Goal: Information Seeking & Learning: Learn about a topic

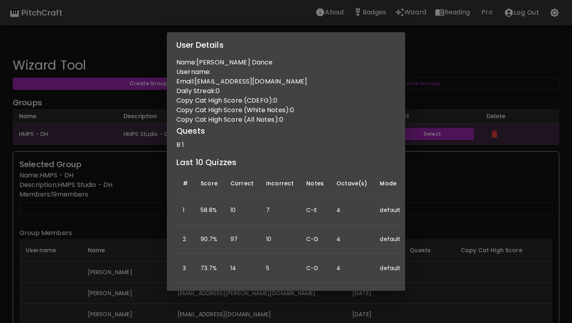
scroll to position [238, 0]
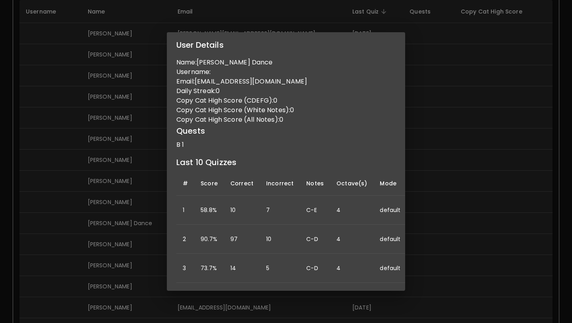
click at [470, 105] on div "User Details Name: [PERSON_NAME] Dance Username: Email: [EMAIL_ADDRESS][DOMAIN_…" at bounding box center [286, 161] width 572 height 323
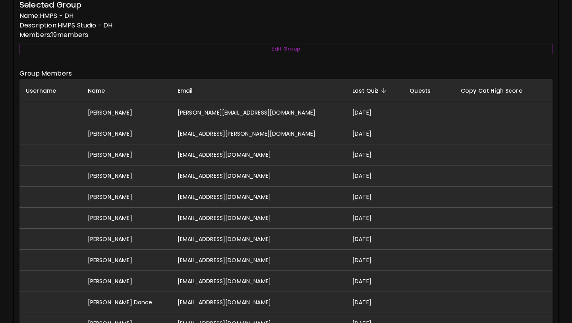
scroll to position [0, 0]
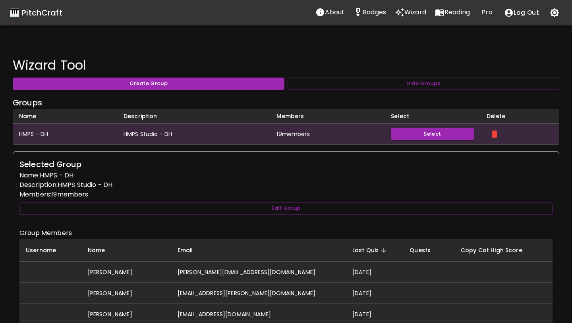
click at [420, 12] on p "Wizard" at bounding box center [415, 13] width 22 height 10
click at [381, 12] on p "Badges" at bounding box center [374, 13] width 23 height 10
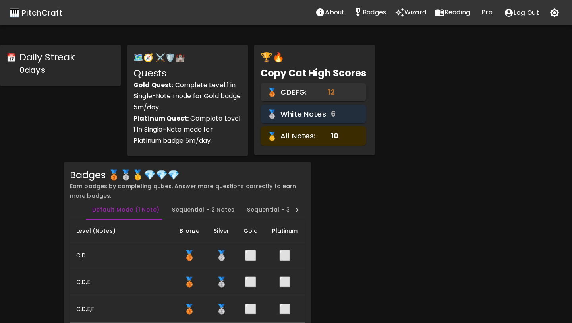
click at [410, 14] on p "Wizard" at bounding box center [415, 13] width 22 height 10
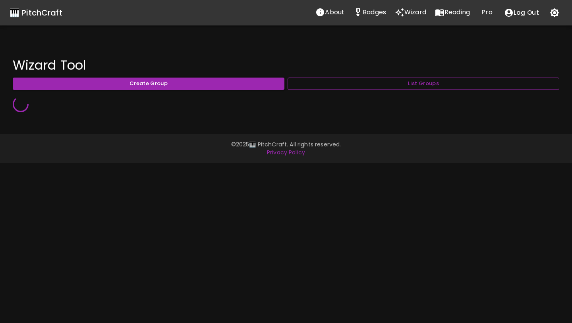
click at [388, 85] on button "List Groups" at bounding box center [424, 83] width 272 height 12
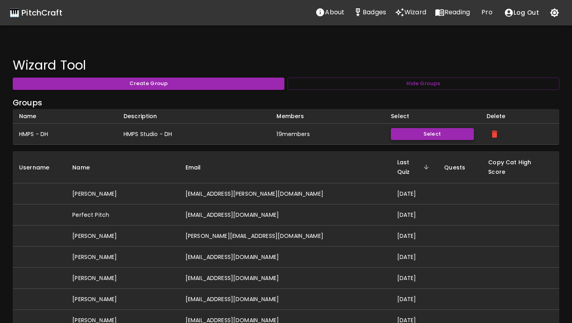
click at [410, 132] on button "Select" at bounding box center [432, 134] width 83 height 12
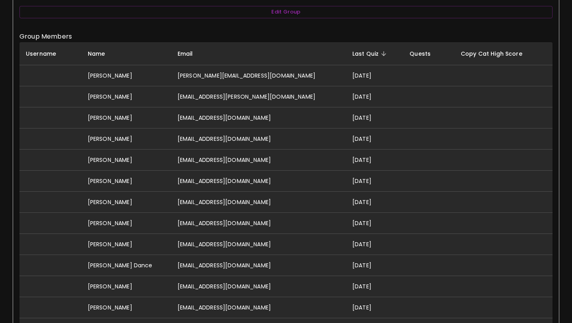
scroll to position [197, 0]
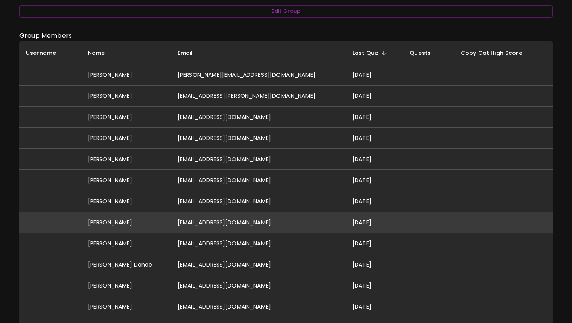
click at [346, 222] on td "[DATE]" at bounding box center [374, 222] width 57 height 21
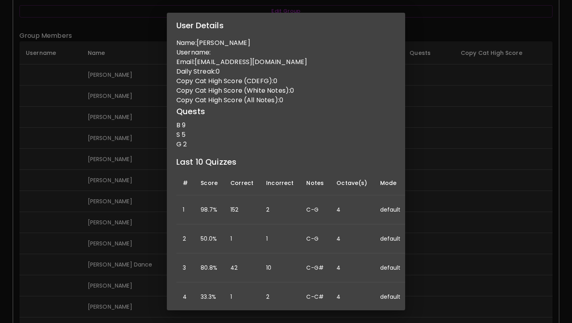
click at [136, 215] on div "User Details Name: Arhan Jhaveri Username: Email: arhanjhaveri@gmail.com Daily …" at bounding box center [286, 161] width 572 height 323
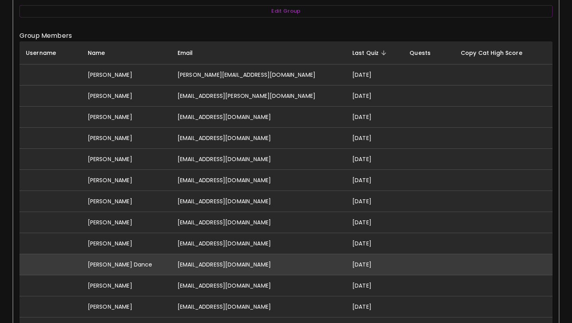
click at [215, 259] on td "[EMAIL_ADDRESS][DOMAIN_NAME]" at bounding box center [258, 264] width 175 height 21
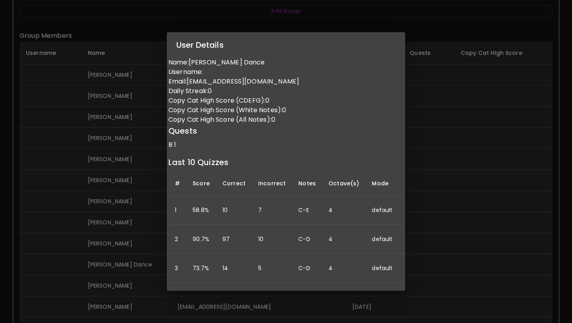
scroll to position [0, 0]
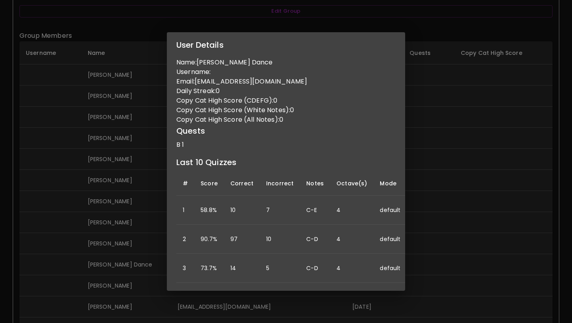
click at [89, 221] on div "User Details Name: Rebecca Z Dance Username: Email: zufelt2@gmail.com Daily Str…" at bounding box center [286, 161] width 572 height 323
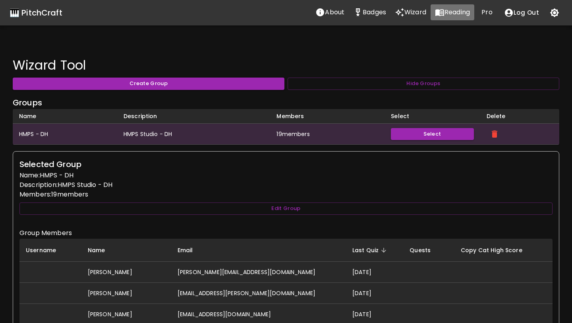
click at [442, 12] on icon "Reading" at bounding box center [440, 13] width 10 height 10
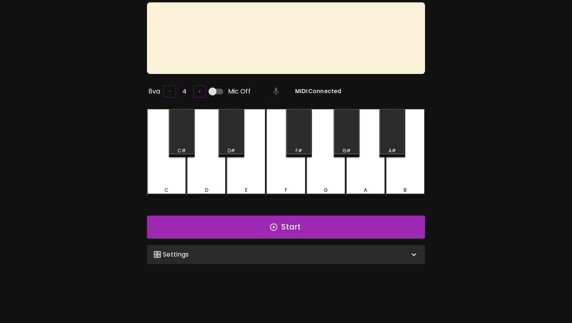
scroll to position [79, 0]
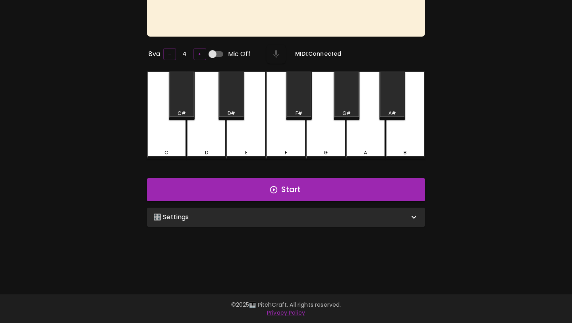
click at [245, 213] on div "🎛️ Settings" at bounding box center [281, 217] width 256 height 10
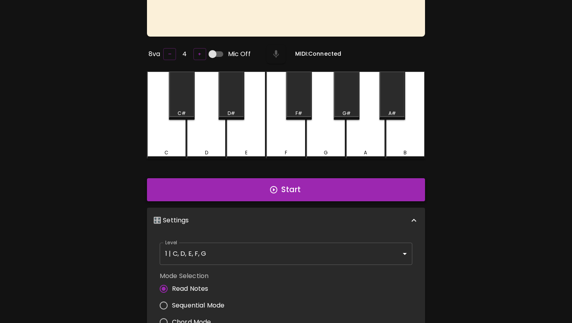
click at [251, 198] on button "Start" at bounding box center [286, 189] width 278 height 23
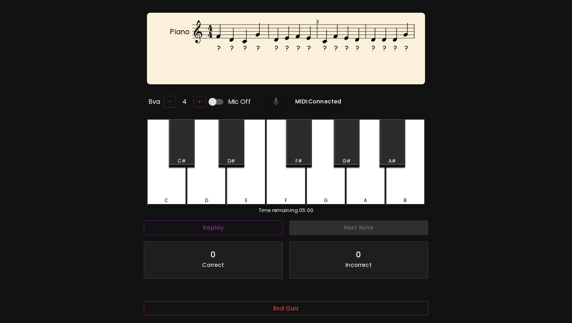
scroll to position [26, 0]
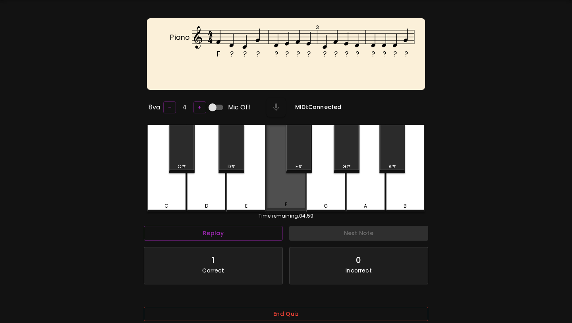
click at [277, 183] on div "F" at bounding box center [285, 168] width 39 height 86
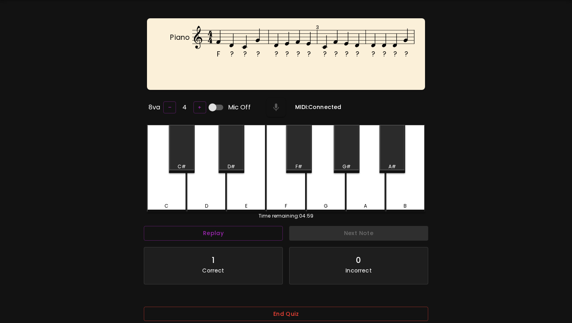
click at [212, 191] on div "D" at bounding box center [206, 168] width 39 height 87
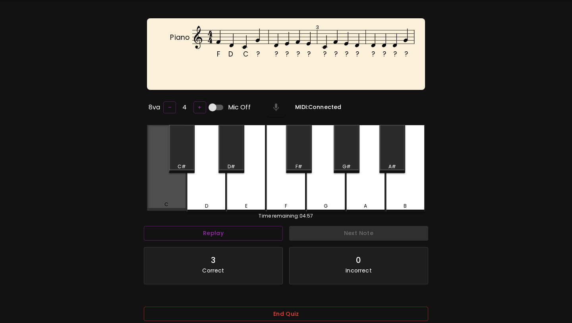
click at [186, 191] on div "C" at bounding box center [166, 168] width 39 height 86
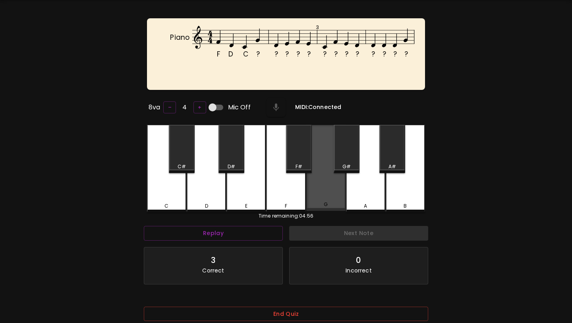
click at [331, 189] on div "G" at bounding box center [325, 168] width 39 height 86
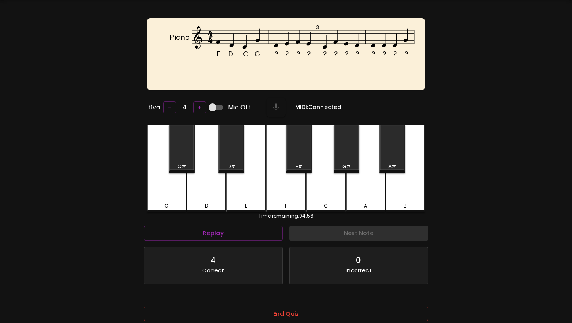
click at [218, 202] on div "D" at bounding box center [207, 205] width 38 height 7
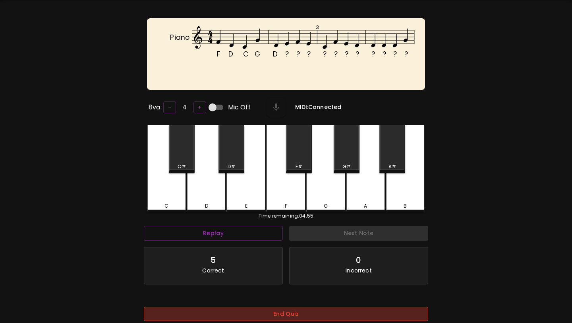
click at [259, 315] on button "End Quiz" at bounding box center [286, 313] width 284 height 15
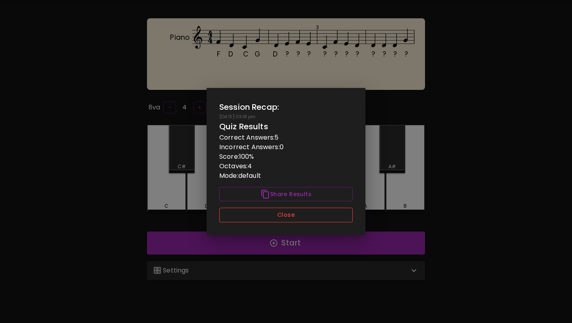
click at [296, 219] on button "Close" at bounding box center [285, 214] width 133 height 15
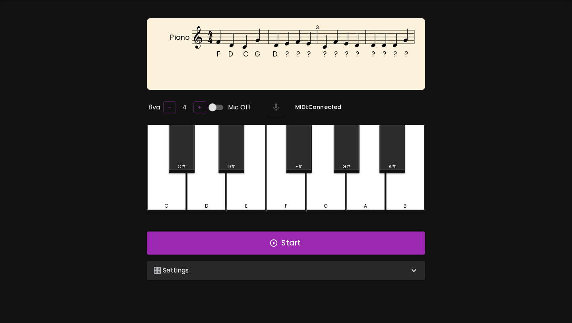
scroll to position [0, 0]
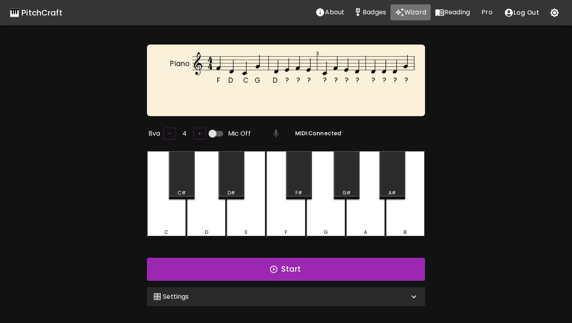
click at [419, 9] on p "Wizard" at bounding box center [415, 13] width 22 height 10
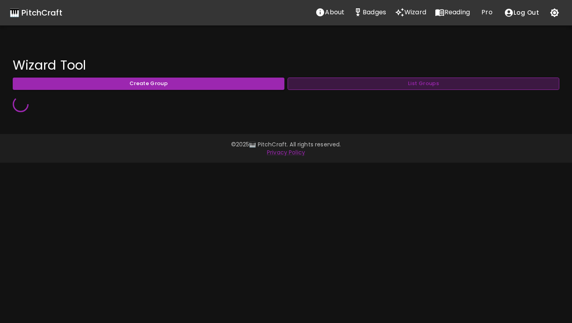
click at [368, 85] on button "List Groups" at bounding box center [424, 83] width 272 height 12
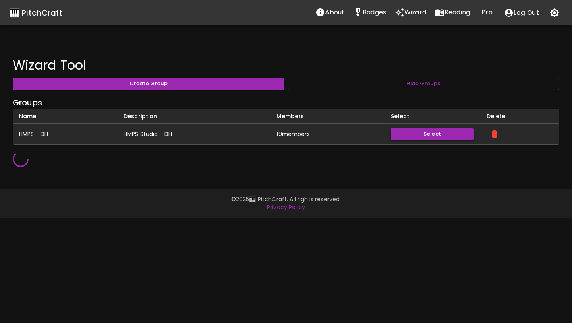
click at [431, 133] on button "Select" at bounding box center [432, 134] width 83 height 12
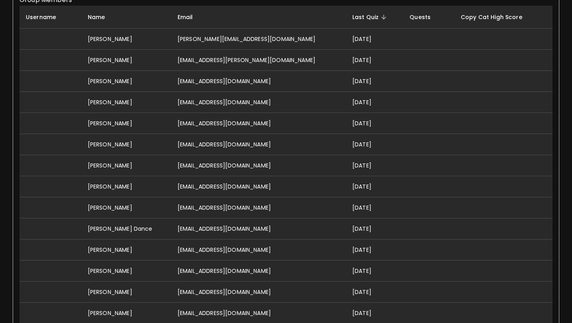
scroll to position [232, 0]
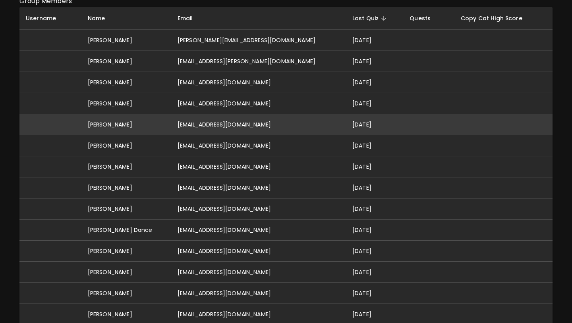
click at [238, 127] on td "[EMAIL_ADDRESS][DOMAIN_NAME]" at bounding box center [258, 124] width 175 height 21
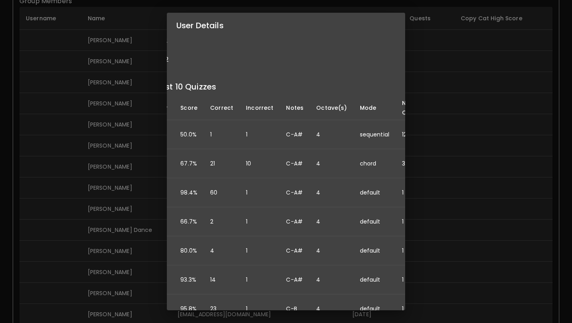
scroll to position [85, 0]
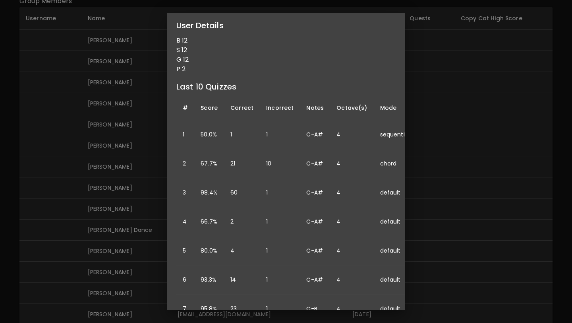
click at [85, 234] on div "User Details Name: Lukas Taylor Username: Email: lukastaylor0516@gmail.com Dail…" at bounding box center [286, 161] width 572 height 323
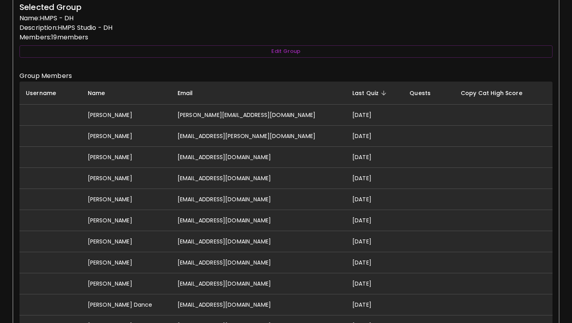
scroll to position [156, 0]
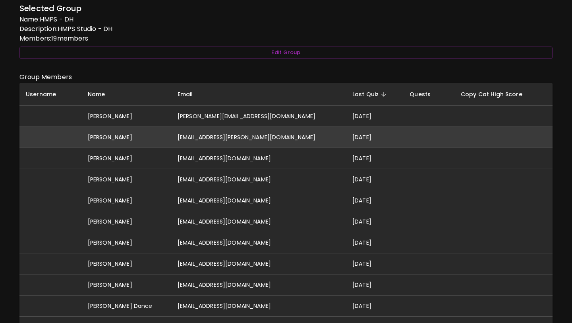
click at [197, 133] on td "[EMAIL_ADDRESS][PERSON_NAME][DOMAIN_NAME]" at bounding box center [258, 136] width 175 height 21
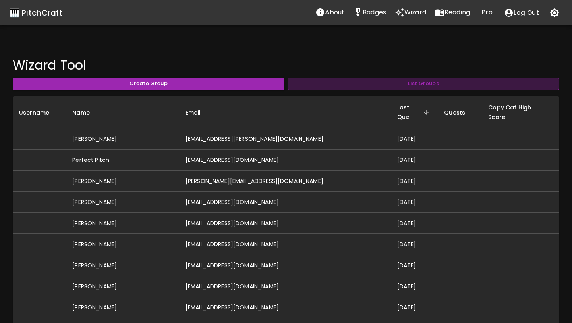
click at [373, 83] on button "List Groups" at bounding box center [424, 83] width 272 height 12
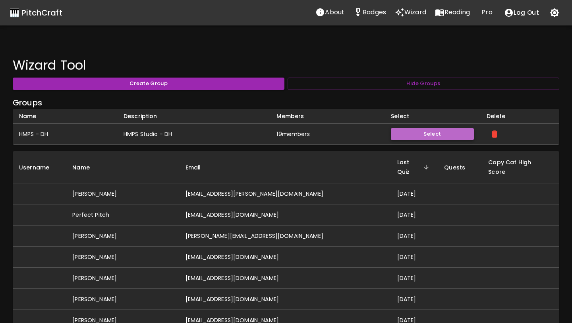
click at [416, 132] on button "Select" at bounding box center [432, 134] width 83 height 12
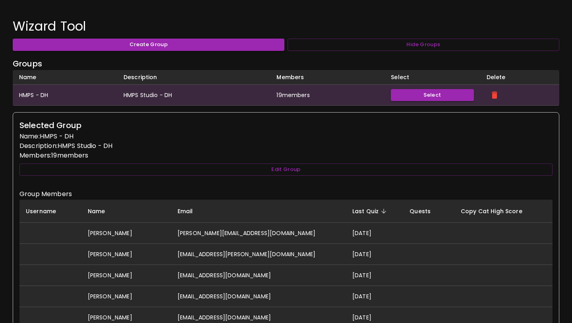
scroll to position [62, 0]
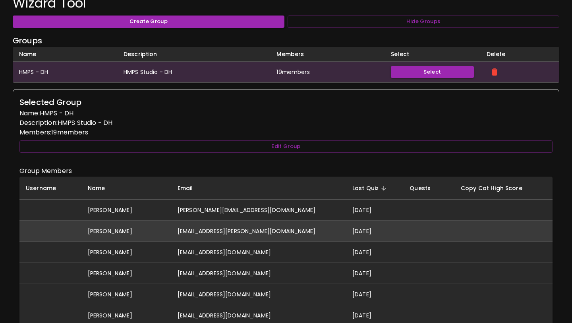
click at [201, 232] on td "[EMAIL_ADDRESS][PERSON_NAME][DOMAIN_NAME]" at bounding box center [258, 230] width 175 height 21
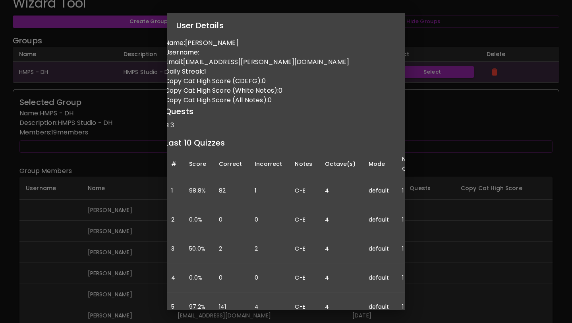
scroll to position [0, 0]
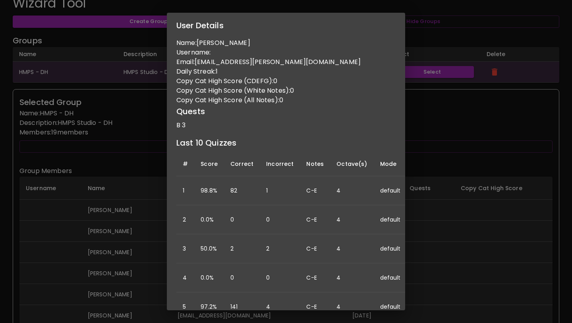
click at [110, 222] on div "User Details Name: Abigail Hinchcliffe Username: Email: abigail.r.hinchcliffe@g…" at bounding box center [286, 161] width 572 height 323
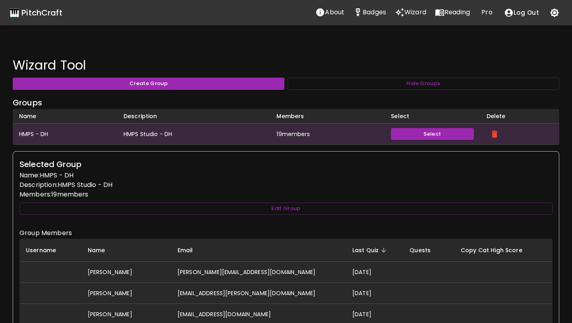
click at [456, 10] on p "Reading" at bounding box center [457, 13] width 25 height 10
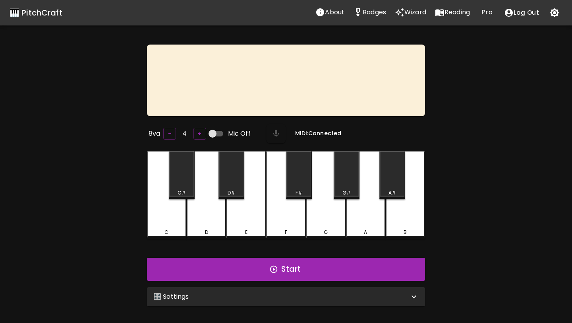
click at [248, 232] on div "E" at bounding box center [246, 231] width 38 height 7
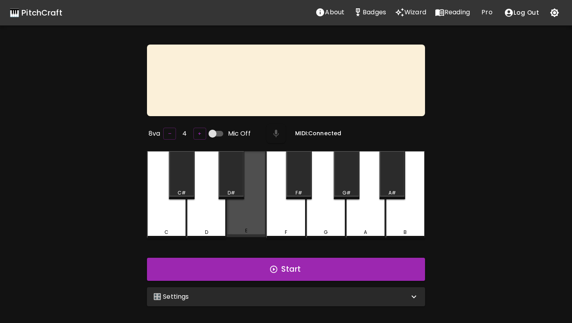
click at [248, 232] on div "E" at bounding box center [246, 230] width 38 height 7
click at [241, 213] on div "E" at bounding box center [245, 194] width 39 height 86
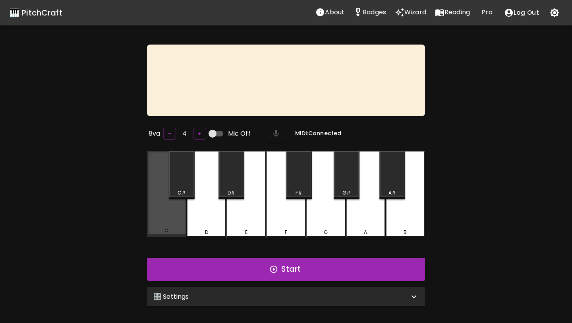
click at [176, 210] on div "C" at bounding box center [166, 194] width 39 height 86
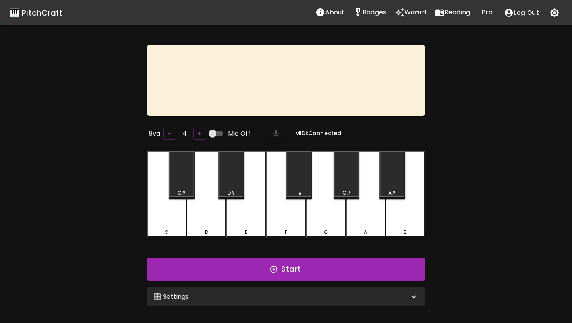
click at [204, 213] on div "D" at bounding box center [206, 194] width 39 height 87
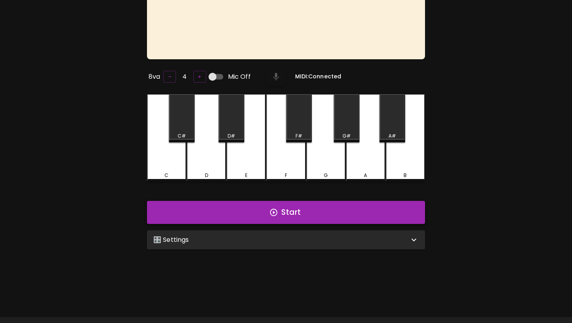
scroll to position [79, 0]
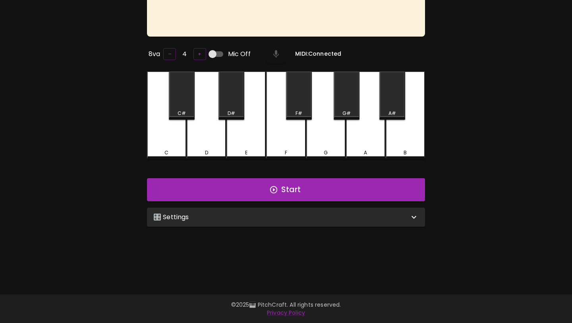
click at [277, 214] on div "🎛️ Settings" at bounding box center [281, 217] width 256 height 10
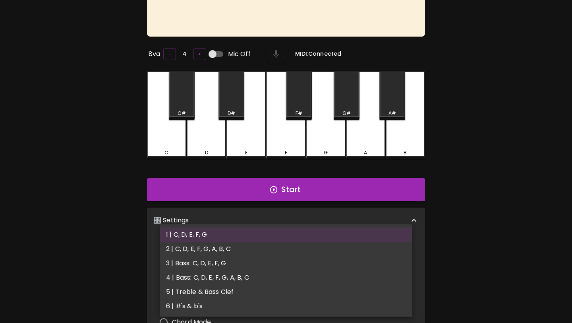
click at [270, 254] on body "🎹 PitchCraft About Badges Wizard Reading Pro Log Out 8va – 4 + Mic Off MIDI: Co…" at bounding box center [286, 199] width 572 height 557
click at [273, 236] on li "1 | C, D, E, F, G" at bounding box center [286, 234] width 253 height 14
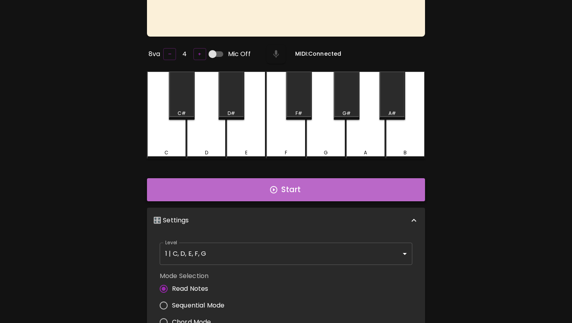
click at [286, 191] on button "Start" at bounding box center [286, 189] width 278 height 23
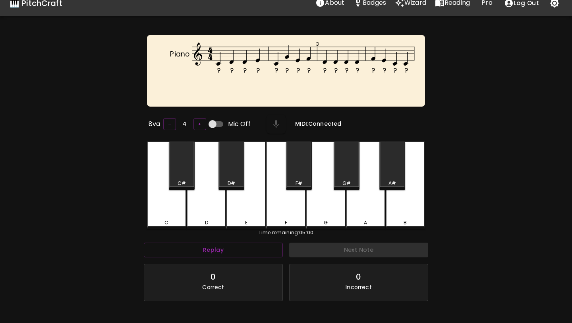
scroll to position [0, 0]
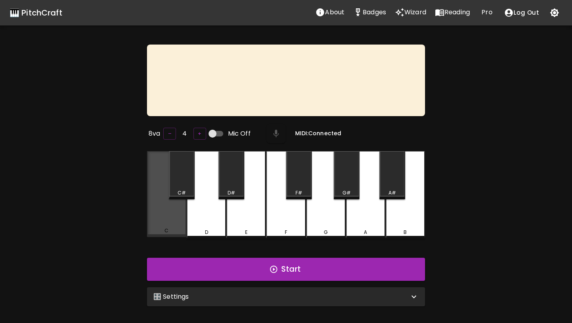
click at [168, 216] on div "C" at bounding box center [166, 194] width 39 height 86
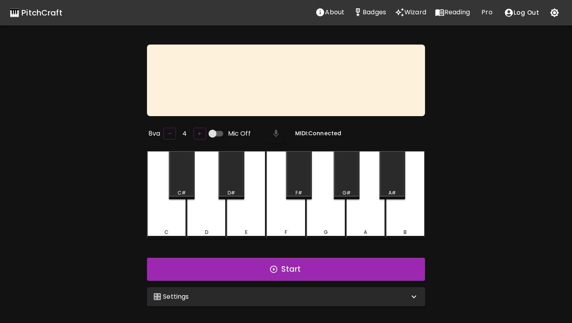
click at [207, 293] on div "🎛️ Settings" at bounding box center [281, 297] width 256 height 10
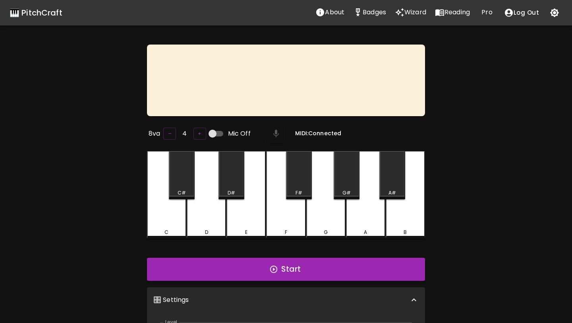
click at [221, 270] on button "Start" at bounding box center [286, 268] width 278 height 23
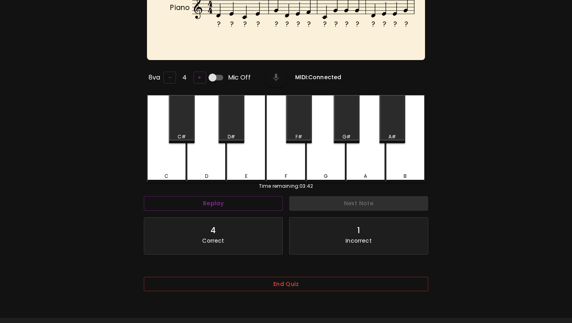
scroll to position [79, 0]
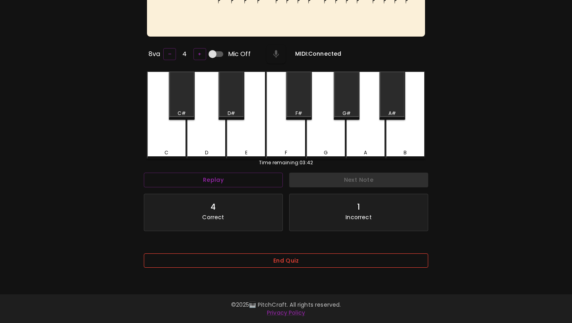
click at [269, 267] on button "End Quiz" at bounding box center [286, 260] width 284 height 15
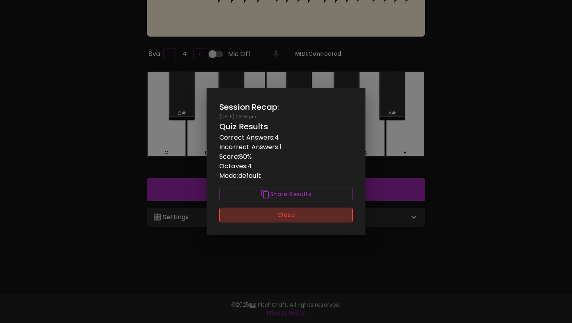
click at [285, 216] on button "Close" at bounding box center [285, 214] width 133 height 15
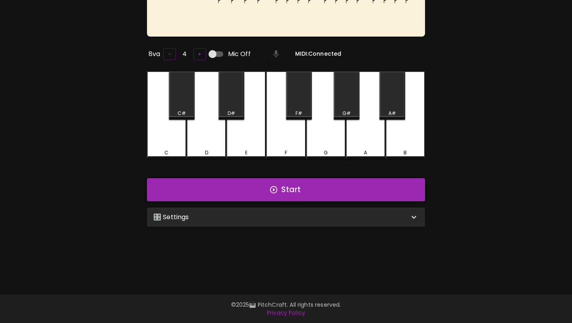
click at [297, 188] on button "Start" at bounding box center [286, 189] width 278 height 23
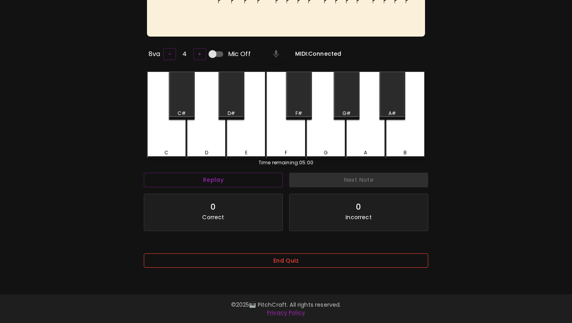
scroll to position [0, 0]
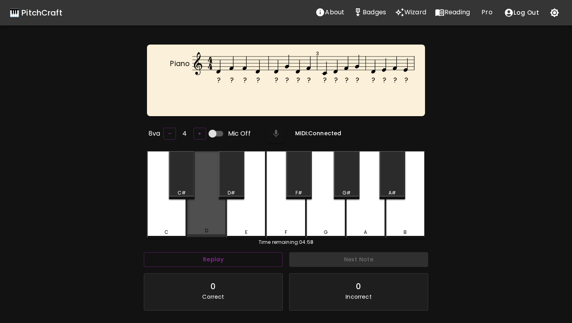
click at [202, 206] on div "D" at bounding box center [206, 194] width 39 height 86
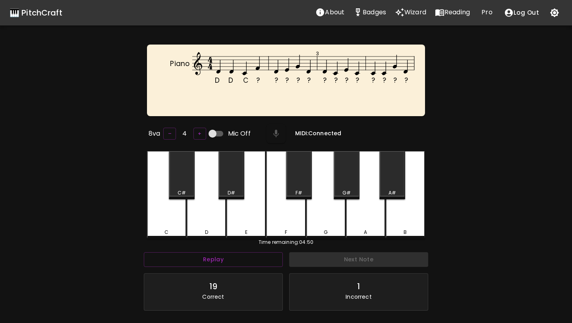
scroll to position [79, 0]
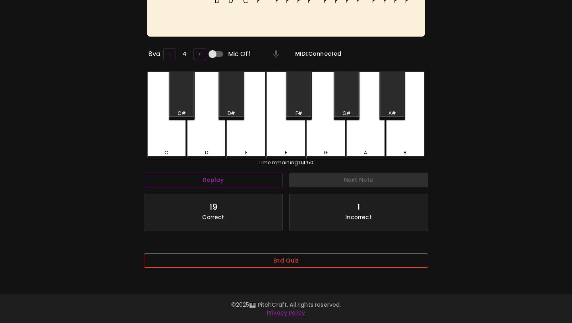
click at [217, 265] on button "End Quiz" at bounding box center [286, 260] width 284 height 15
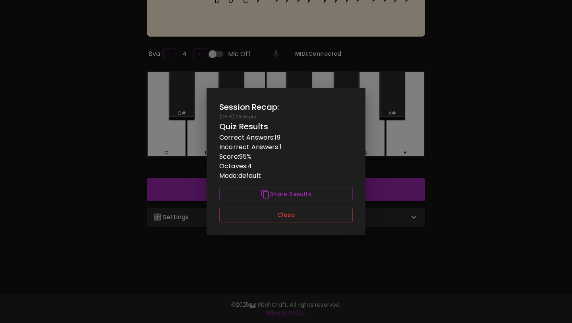
click at [257, 203] on div "Session Recap: 09/22/2025 - 03:55 pm Quiz Results Correct Answers: 19 Incorrect…" at bounding box center [286, 161] width 159 height 147
click at [254, 213] on button "Close" at bounding box center [285, 214] width 133 height 15
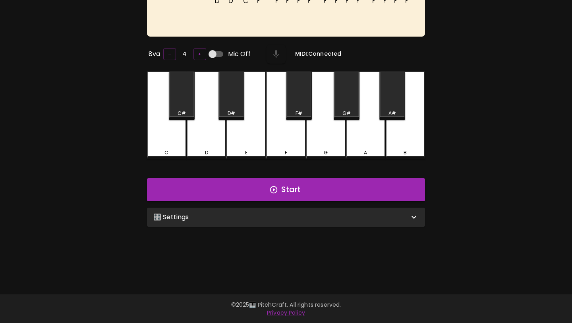
click at [253, 219] on div "🎛️ Settings" at bounding box center [281, 217] width 256 height 10
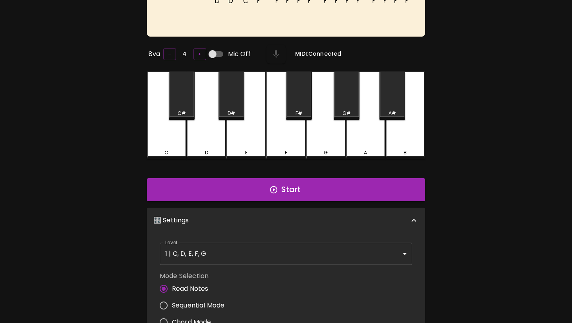
click at [251, 249] on body "🎹 PitchCraft About Badges Wizard Reading Pro Log Out D D C ? ? ? ? ? ? ? ? ? ? …" at bounding box center [286, 199] width 572 height 557
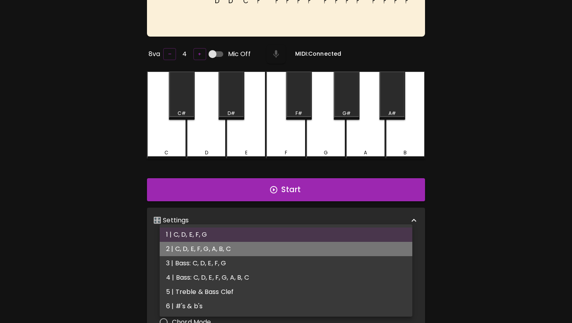
click at [249, 251] on li "2 | C, D, E, F, G, A, B, C" at bounding box center [286, 249] width 253 height 14
type input "3"
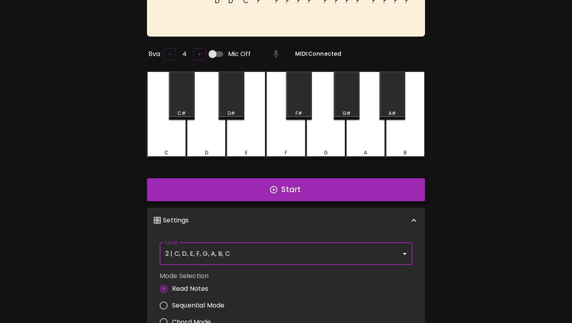
click at [290, 186] on button "Start" at bounding box center [286, 189] width 278 height 23
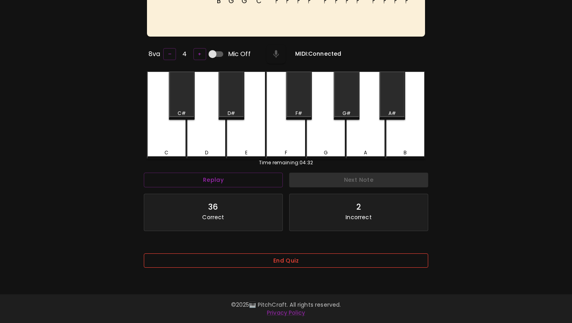
click at [281, 268] on button "End Quiz" at bounding box center [286, 260] width 284 height 15
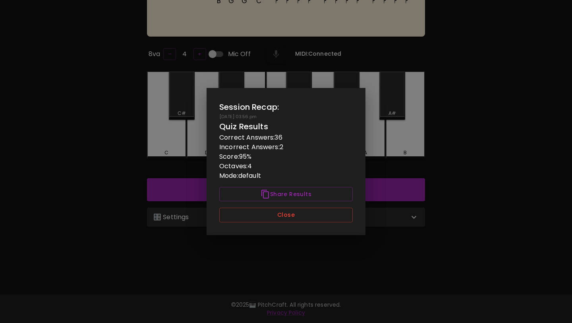
click at [296, 203] on div "Session Recap: 09/22/2025 - 03:56 pm Quiz Results Correct Answers: 36 Incorrect…" at bounding box center [286, 161] width 159 height 147
click at [295, 211] on button "Close" at bounding box center [285, 214] width 133 height 15
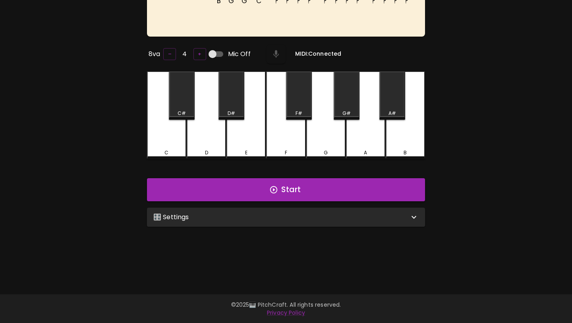
click at [289, 221] on div "🎛️ Settings" at bounding box center [286, 216] width 278 height 19
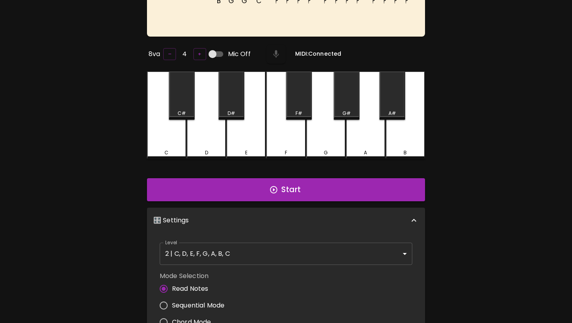
click at [282, 249] on body "🎹 PitchCraft About Badges Wizard Reading Pro Log Out B G G C ? ? ? ? ? ? ? ? ? …" at bounding box center [286, 199] width 572 height 557
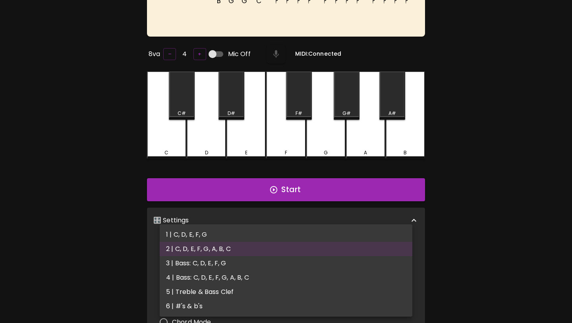
click at [278, 269] on li "3 | Bass: C, D, E, F, G" at bounding box center [286, 263] width 253 height 14
type input "5"
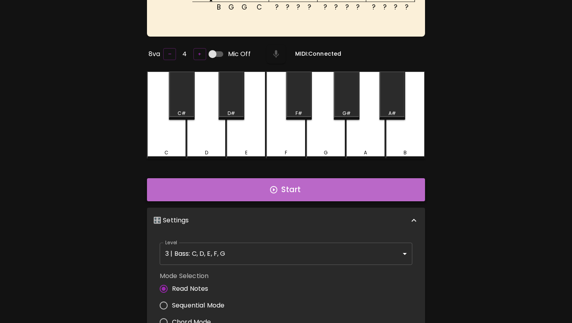
click at [295, 187] on button "Start" at bounding box center [286, 189] width 278 height 23
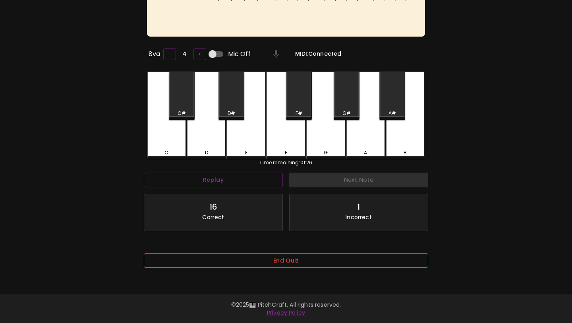
click at [244, 258] on button "End Quiz" at bounding box center [286, 260] width 284 height 15
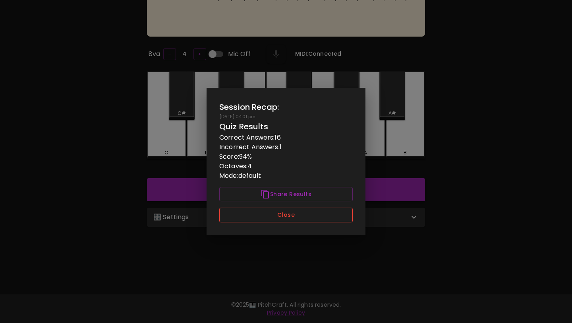
click at [263, 219] on button "Close" at bounding box center [285, 214] width 133 height 15
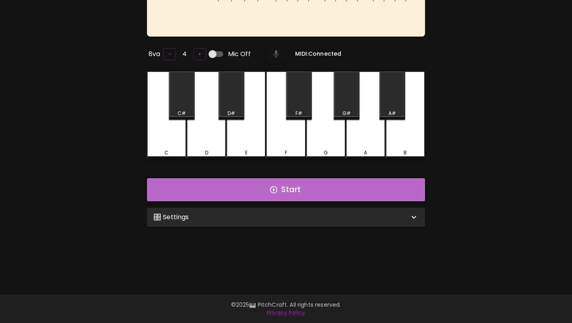
click at [263, 194] on button "Start" at bounding box center [286, 189] width 278 height 23
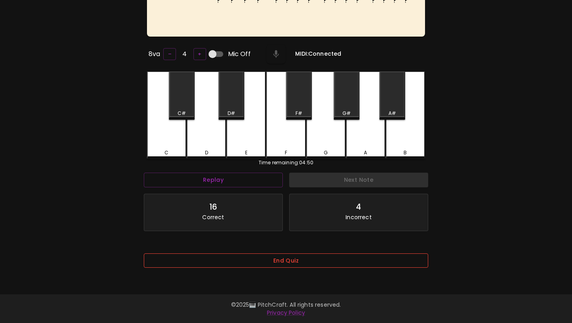
click at [246, 267] on button "End Quiz" at bounding box center [286, 260] width 284 height 15
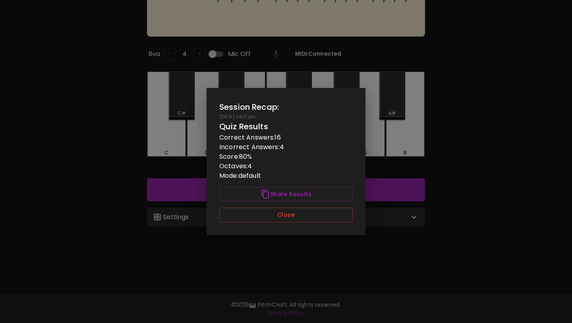
click at [274, 206] on div "Session Recap: 09/22/2025 - 04:01 pm Quiz Results Correct Answers: 16 Incorrect…" at bounding box center [286, 161] width 159 height 147
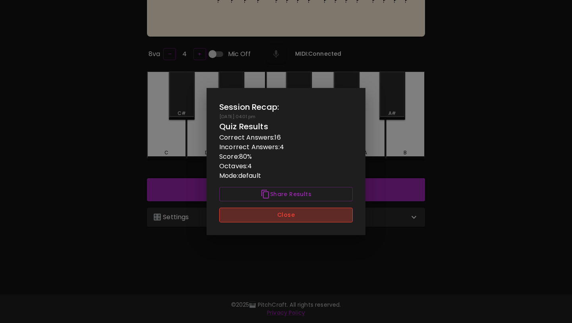
click at [274, 208] on button "Close" at bounding box center [285, 214] width 133 height 15
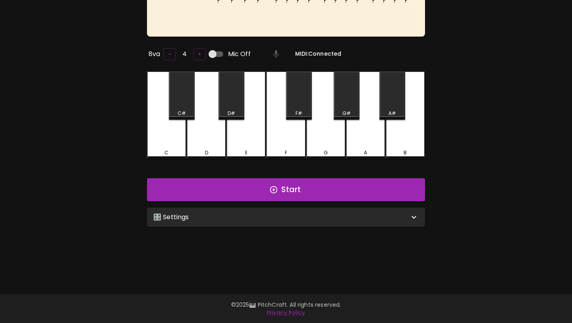
click at [285, 218] on div "🎛️ Settings" at bounding box center [281, 217] width 256 height 10
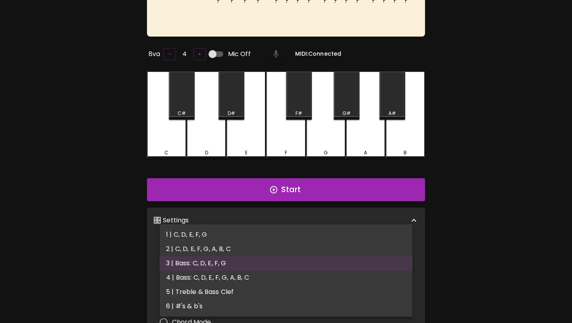
click at [250, 255] on body "🎹 PitchCraft About Badges Wizard Reading Pro Log Out ? ? ? ? ? ? ? ? ? ? ? ? ? …" at bounding box center [286, 199] width 572 height 557
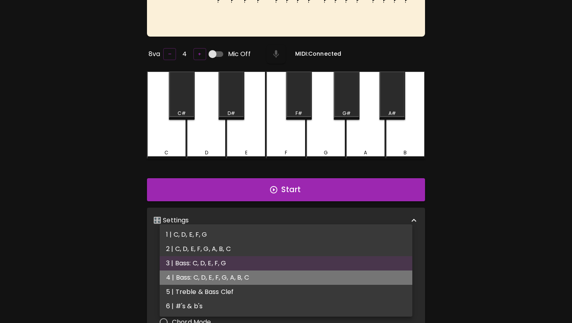
click at [237, 278] on li "4 | Bass: C, D, E, F, G, A, B, C" at bounding box center [286, 277] width 253 height 14
type input "7"
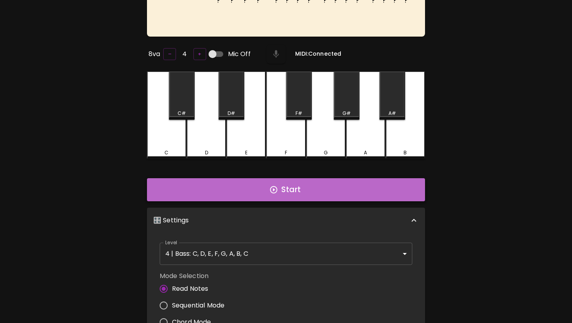
click at [260, 193] on button "Start" at bounding box center [286, 189] width 278 height 23
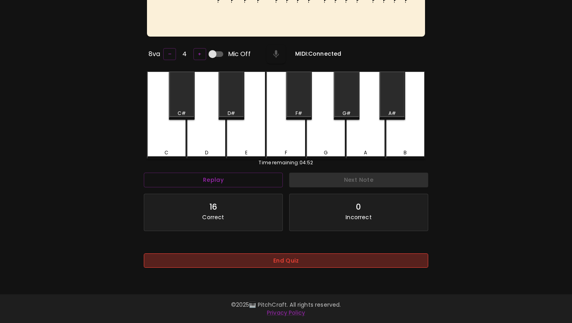
click at [244, 261] on button "End Quiz" at bounding box center [286, 260] width 284 height 15
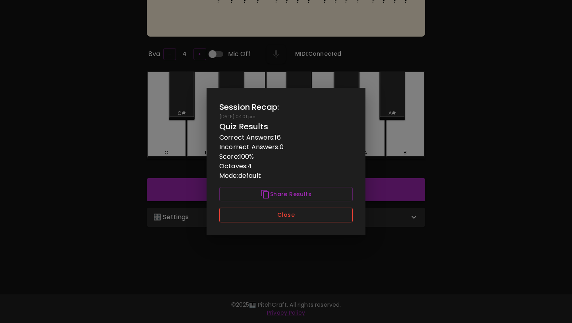
click at [266, 217] on button "Close" at bounding box center [285, 214] width 133 height 15
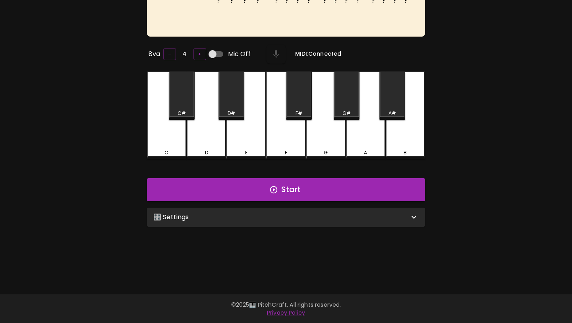
click at [266, 217] on div "🎛️ Settings" at bounding box center [281, 217] width 256 height 10
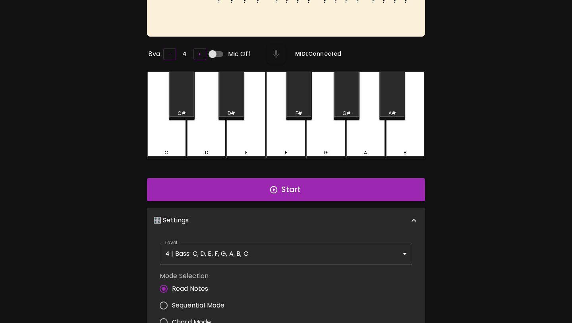
click at [254, 249] on body "🎹 PitchCraft About Badges Wizard Reading Pro Log Out ? ? ? ? ? ? ? ? ? ? ? ? ? …" at bounding box center [286, 199] width 572 height 557
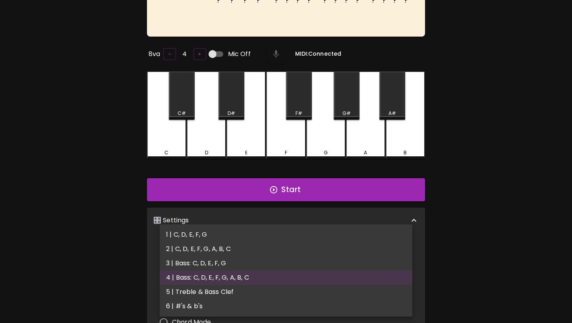
click at [248, 290] on li "5 | Treble & Bass Clef" at bounding box center [286, 291] width 253 height 14
type input "9"
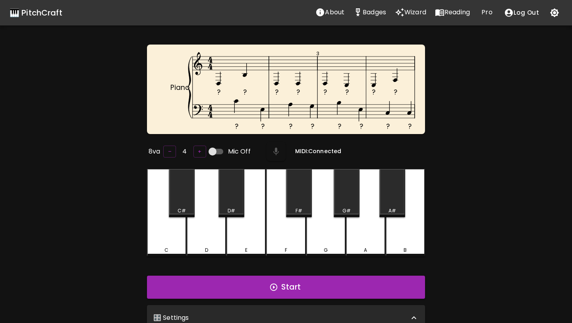
scroll to position [3, 0]
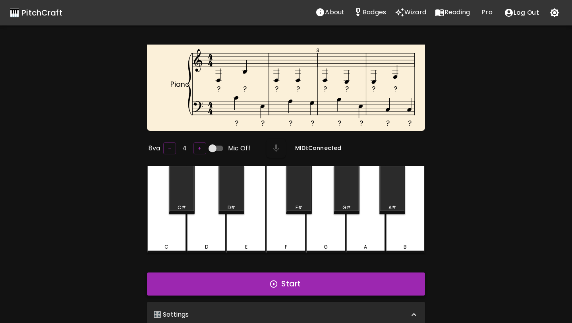
click at [247, 291] on button "Start" at bounding box center [286, 283] width 278 height 23
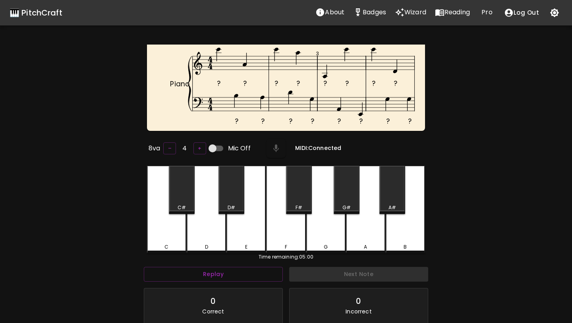
scroll to position [0, 0]
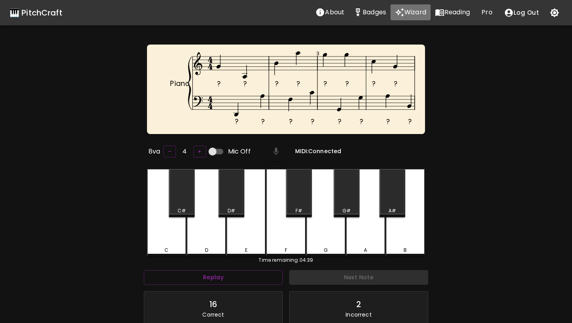
click at [404, 12] on icon "Wizard" at bounding box center [400, 13] width 10 height 10
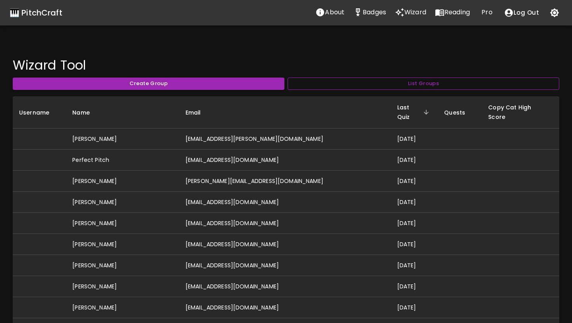
click at [397, 84] on button "List Groups" at bounding box center [424, 83] width 272 height 12
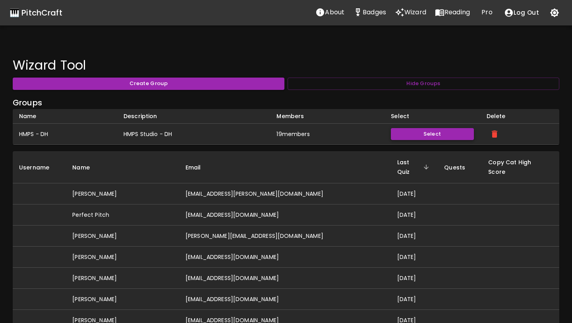
click at [428, 135] on button "Select" at bounding box center [432, 134] width 83 height 12
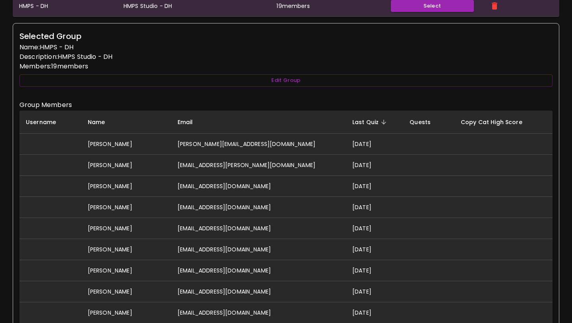
scroll to position [209, 0]
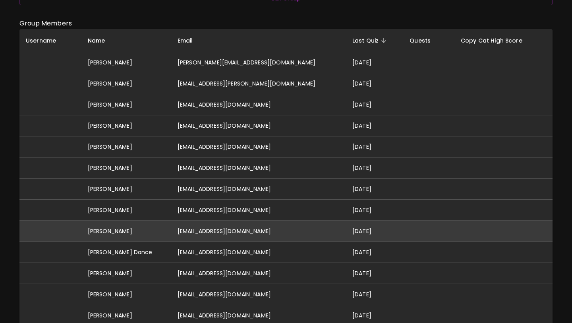
click at [216, 232] on td "[EMAIL_ADDRESS][DOMAIN_NAME]" at bounding box center [258, 231] width 175 height 21
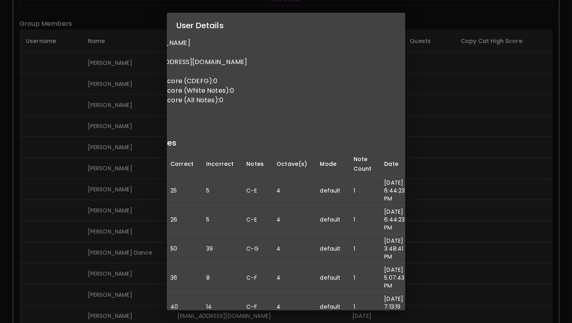
scroll to position [0, 0]
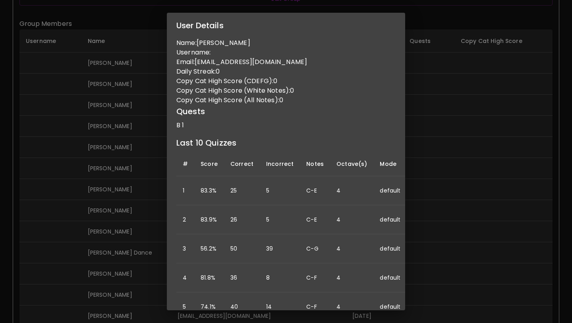
click at [97, 200] on div "User Details Name: Sarah Simonak Username: Email: sarahsimonak@gmail.com Daily …" at bounding box center [286, 161] width 572 height 323
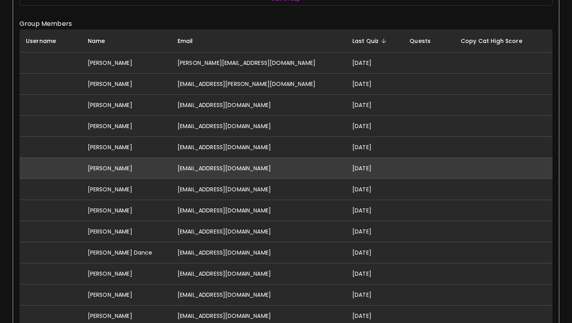
click at [115, 169] on td "[PERSON_NAME]" at bounding box center [126, 168] width 90 height 21
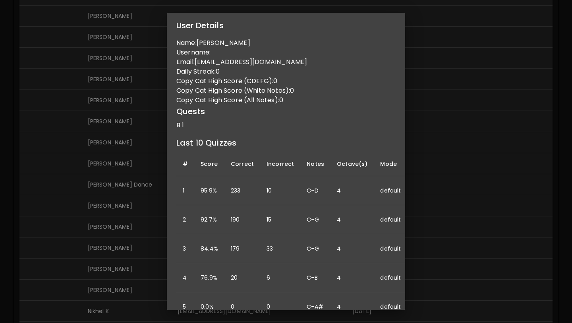
click at [102, 163] on div "User Details Name: Bernie Belmonti Username: Email: berniebelmonti@gmail.com Da…" at bounding box center [286, 161] width 572 height 323
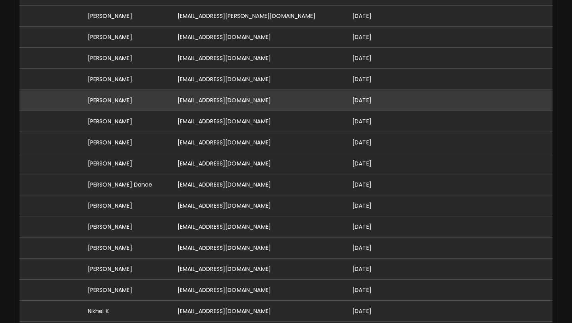
click at [130, 100] on td "[PERSON_NAME]" at bounding box center [126, 100] width 90 height 21
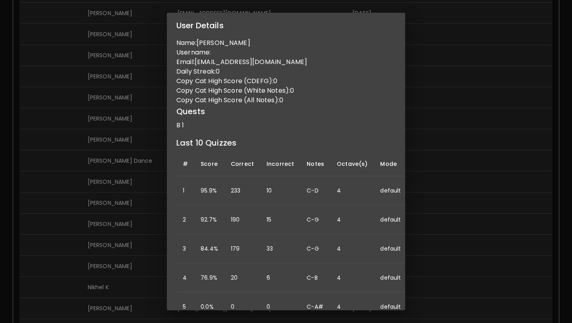
click at [44, 200] on div "User Details Name: Bernie Belmonti Username: Email: berniebelmonti@gmail.com Da…" at bounding box center [286, 161] width 572 height 323
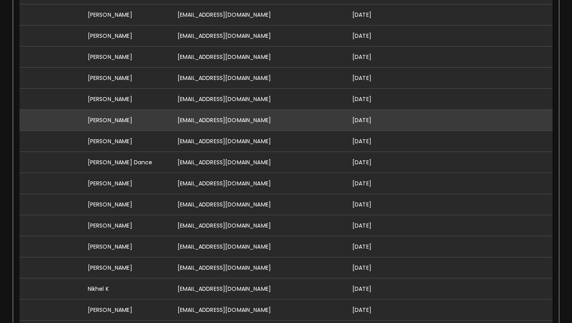
scroll to position [300, 0]
click at [124, 119] on td "[PERSON_NAME]" at bounding box center [126, 119] width 90 height 21
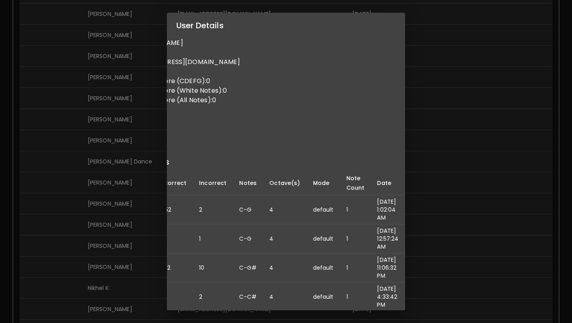
scroll to position [0, 0]
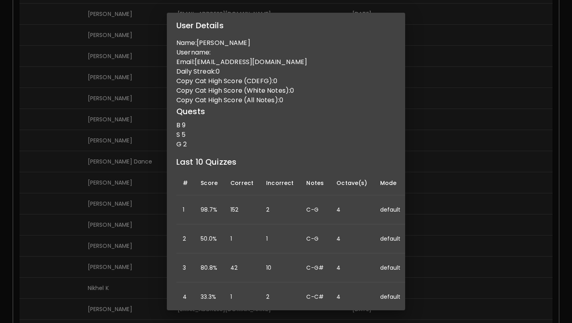
click at [75, 262] on div "User Details Name: Arhan Jhaveri Username: Email: arhanjhaveri@gmail.com Daily …" at bounding box center [286, 161] width 572 height 323
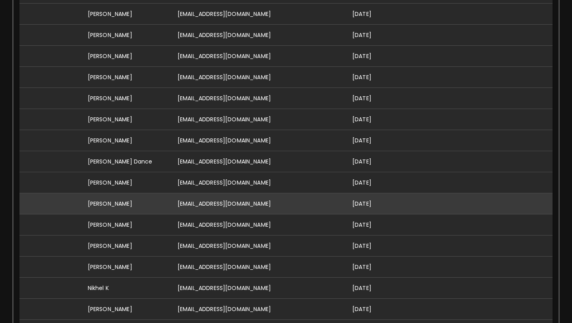
click at [103, 202] on td "[PERSON_NAME]" at bounding box center [126, 203] width 90 height 21
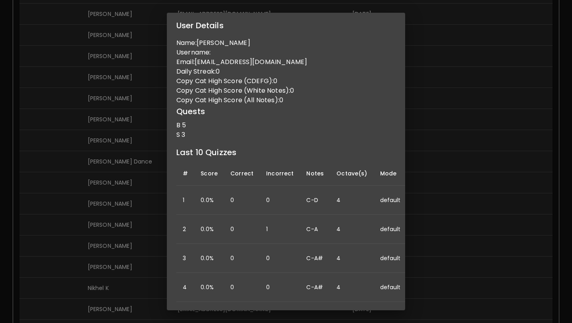
click at [46, 246] on div "User Details Name: [PERSON_NAME] Username: Email: [EMAIL_ADDRESS][DOMAIN_NAME] …" at bounding box center [286, 161] width 572 height 323
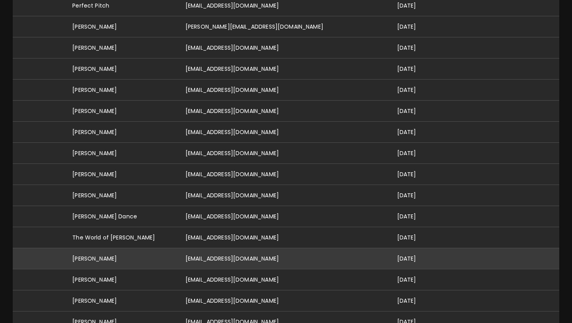
scroll to position [159, 0]
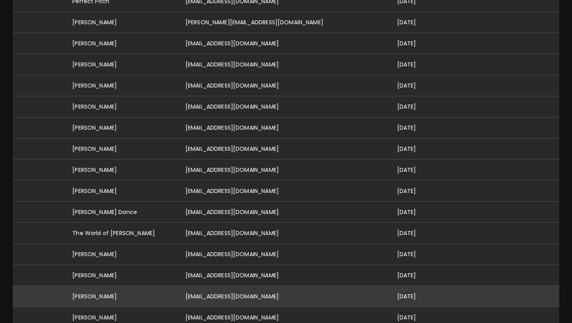
click at [166, 288] on td "[PERSON_NAME]" at bounding box center [122, 296] width 113 height 21
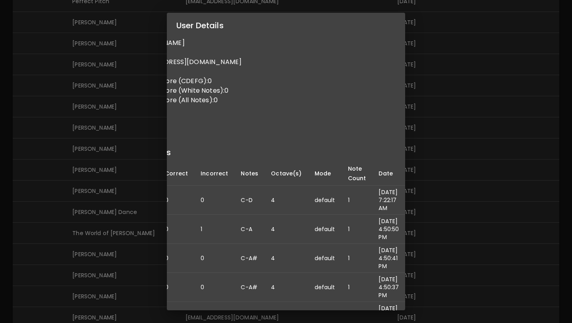
scroll to position [0, 0]
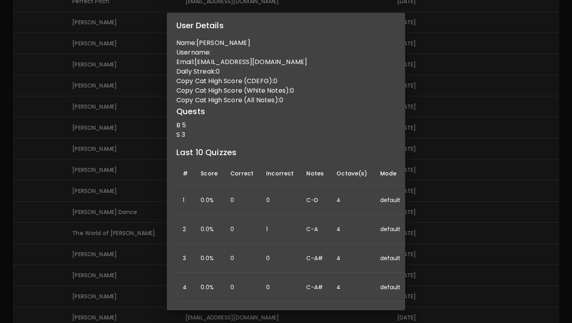
click at [134, 269] on div "User Details Name: [PERSON_NAME] Username: Email: [EMAIL_ADDRESS][DOMAIN_NAME] …" at bounding box center [286, 161] width 572 height 323
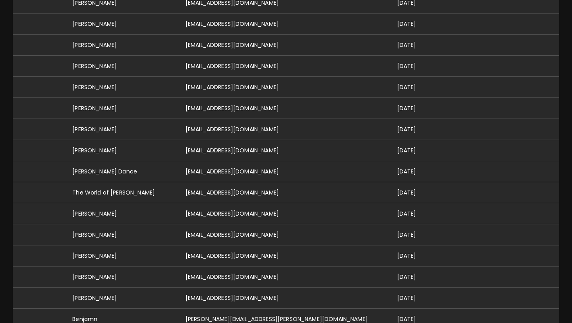
scroll to position [201, 0]
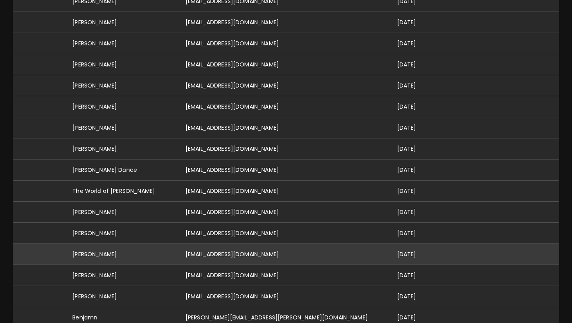
click at [150, 250] on td "[PERSON_NAME]" at bounding box center [122, 254] width 113 height 21
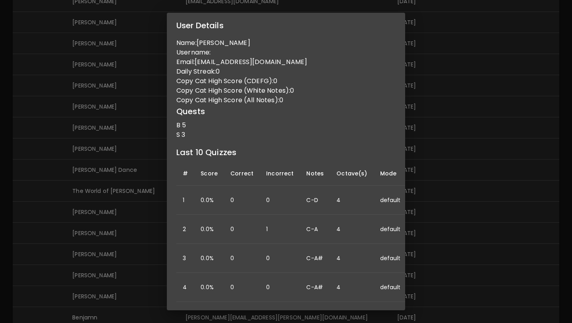
click at [441, 134] on div "User Details Name: [PERSON_NAME] Username: Email: [EMAIL_ADDRESS][DOMAIN_NAME] …" at bounding box center [286, 161] width 572 height 323
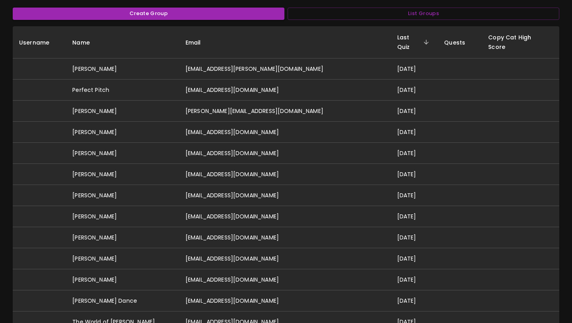
scroll to position [0, 0]
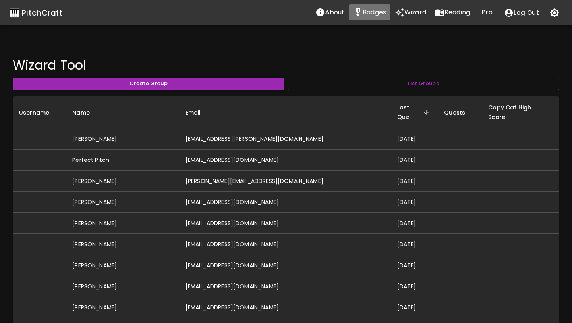
click at [359, 12] on icon "Stats" at bounding box center [358, 12] width 4 height 8
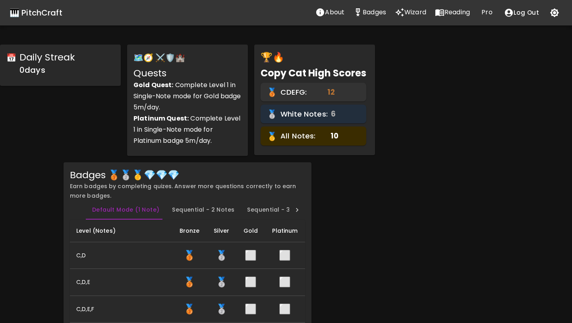
click at [23, 15] on div "🎹 PitchCraft" at bounding box center [36, 12] width 53 height 13
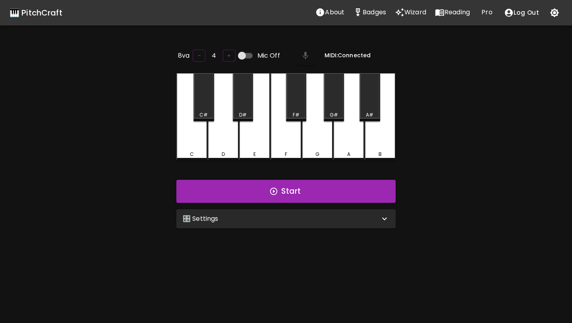
click at [256, 132] on div "E" at bounding box center [254, 116] width 31 height 87
click at [227, 53] on button "+" at bounding box center [229, 56] width 13 height 12
click at [249, 140] on div "E" at bounding box center [254, 116] width 31 height 87
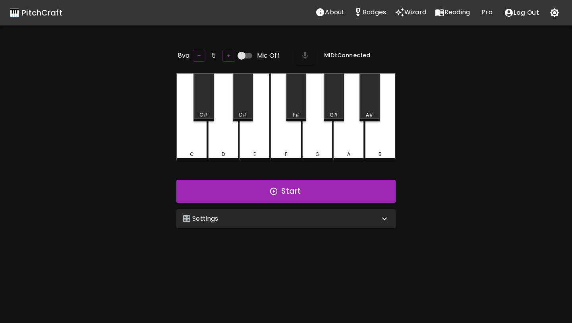
click at [249, 140] on div "E" at bounding box center [254, 116] width 31 height 87
click at [230, 56] on button "+" at bounding box center [228, 56] width 13 height 12
click at [247, 137] on div "E" at bounding box center [254, 116] width 31 height 87
click at [198, 56] on button "–" at bounding box center [199, 56] width 13 height 12
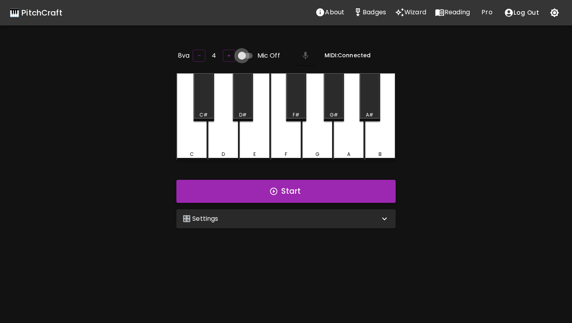
click at [241, 55] on input "Mic Off" at bounding box center [241, 55] width 45 height 15
checkbox input "true"
click at [278, 219] on div "🎛️ Settings" at bounding box center [281, 219] width 197 height 10
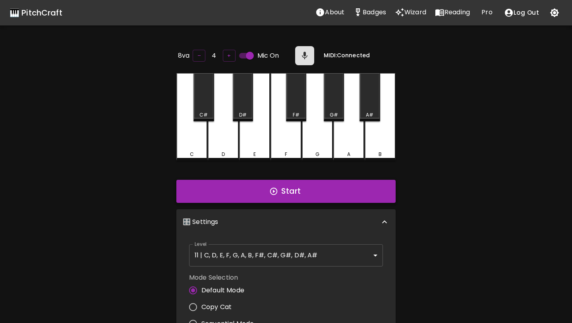
click at [262, 189] on button "Start" at bounding box center [285, 191] width 219 height 23
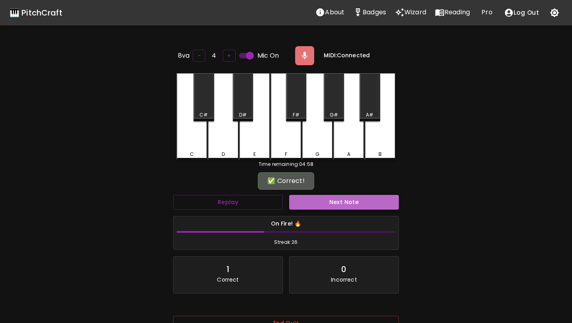
click at [321, 203] on button "Next Note" at bounding box center [344, 202] width 110 height 15
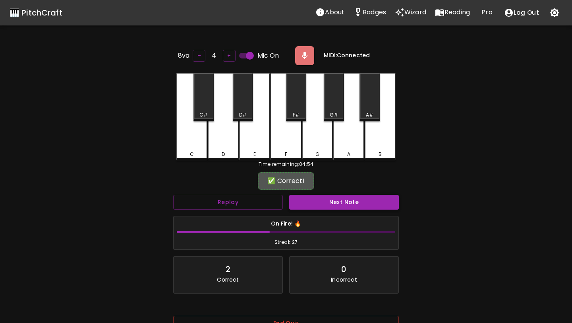
click at [321, 203] on button "Next Note" at bounding box center [344, 202] width 110 height 15
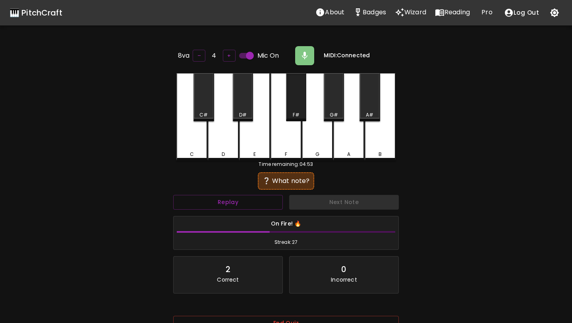
click at [298, 111] on div "F#" at bounding box center [296, 114] width 7 height 7
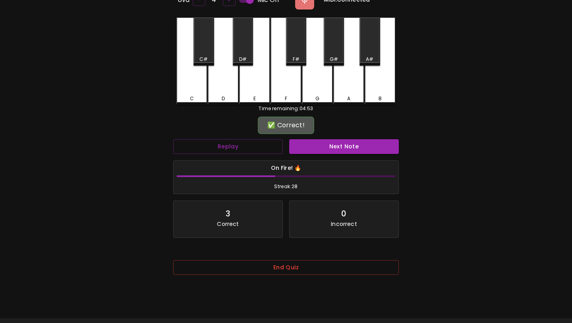
scroll to position [79, 0]
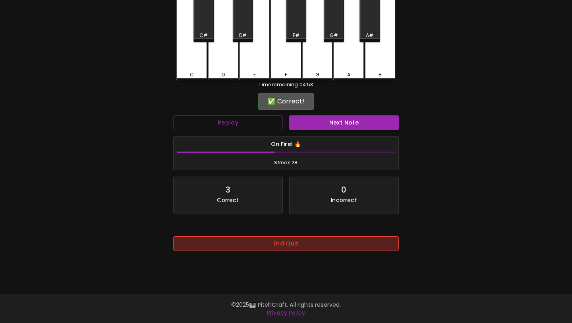
click at [289, 247] on button "End Quiz" at bounding box center [286, 243] width 226 height 15
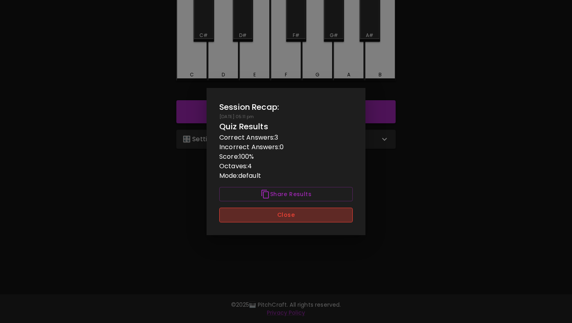
click at [289, 217] on button "Close" at bounding box center [285, 214] width 133 height 15
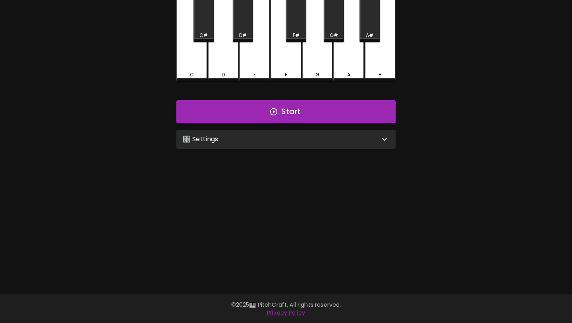
click at [288, 130] on div "🎛️ Settings" at bounding box center [285, 139] width 219 height 19
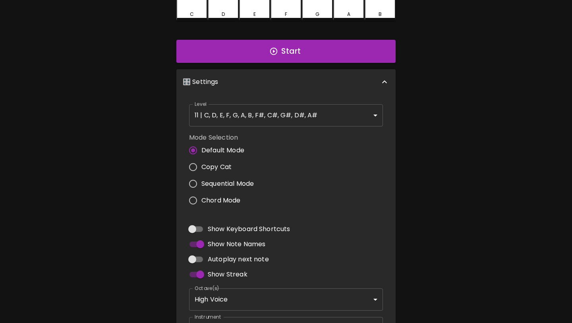
scroll to position [202, 0]
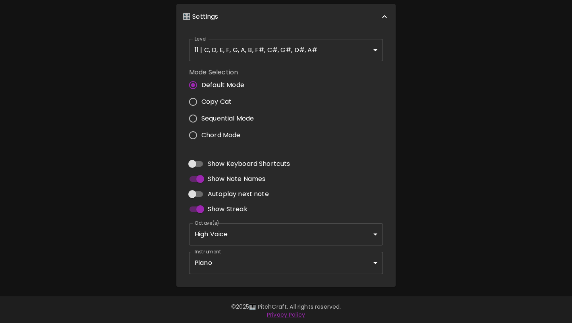
click at [245, 255] on body "🎹 PitchCraft About Badges Wizard Reading Pro Log Out 8va – 4 + Mic On MIDI: Con…" at bounding box center [286, 61] width 572 height 526
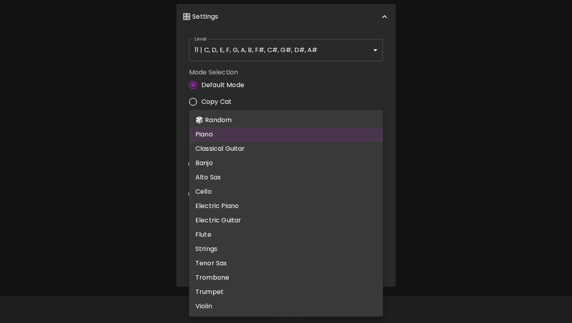
click at [240, 119] on li "🎲 Random" at bounding box center [286, 120] width 194 height 14
type input "random"
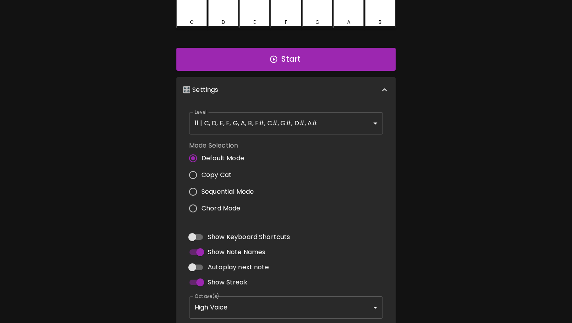
scroll to position [0, 0]
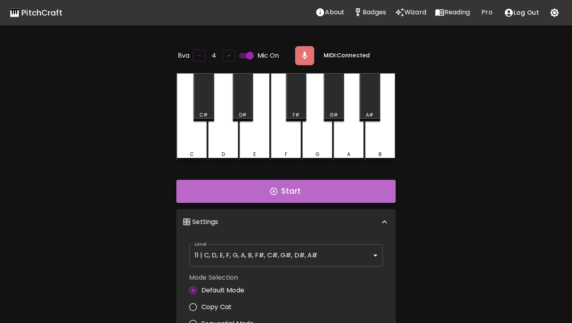
click at [297, 193] on button "Start" at bounding box center [285, 191] width 219 height 23
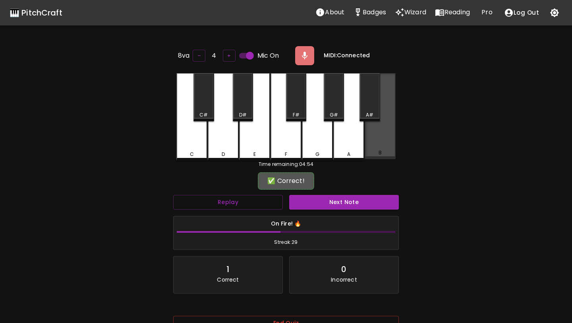
click at [384, 125] on div "B" at bounding box center [380, 116] width 31 height 86
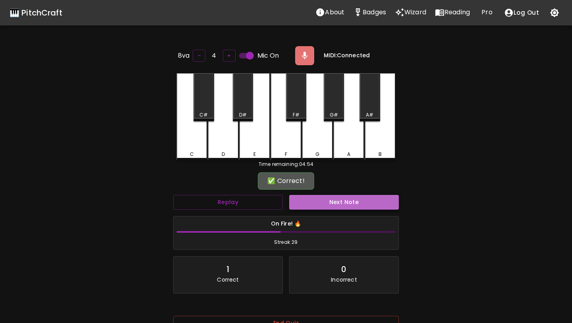
click at [311, 203] on button "Next Note" at bounding box center [344, 202] width 110 height 15
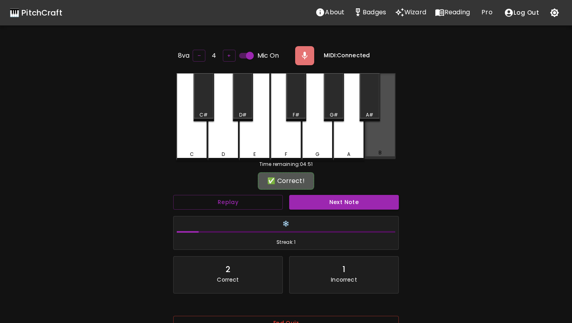
click at [389, 139] on div "B" at bounding box center [380, 116] width 31 height 86
click at [352, 196] on button "Next Note" at bounding box center [344, 202] width 110 height 15
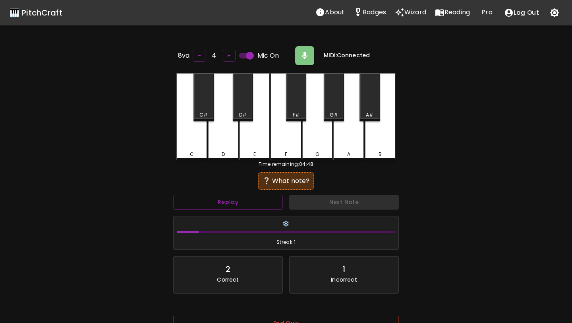
click at [281, 122] on div "F" at bounding box center [286, 116] width 31 height 87
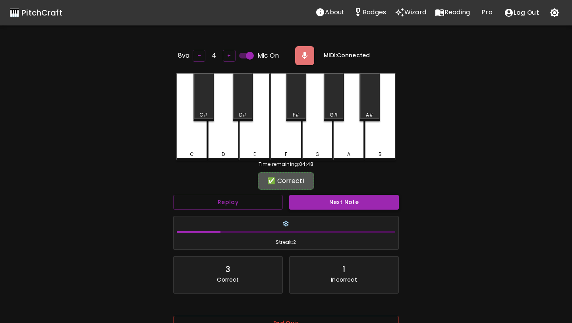
click at [345, 203] on button "Next Note" at bounding box center [344, 202] width 110 height 15
click at [296, 102] on div "F#" at bounding box center [296, 97] width 20 height 48
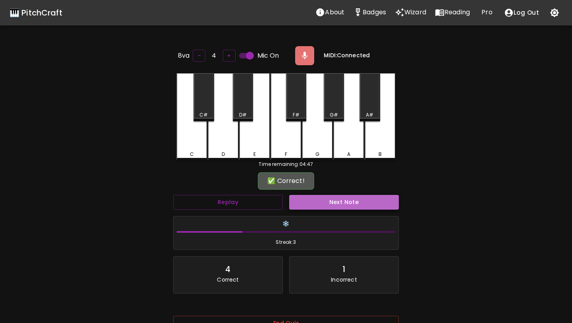
click at [313, 203] on button "Next Note" at bounding box center [344, 202] width 110 height 15
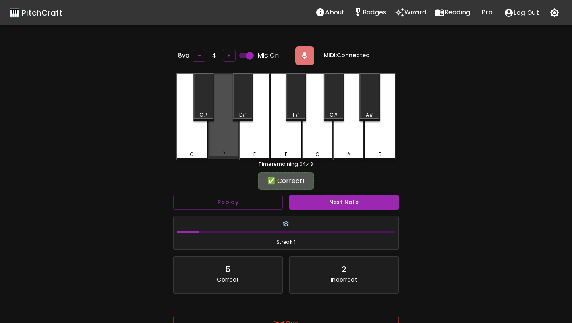
click at [224, 128] on div "D" at bounding box center [223, 116] width 31 height 86
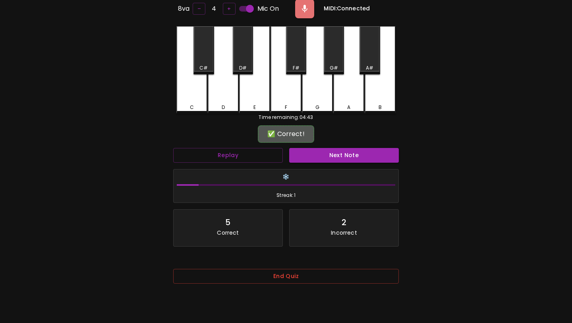
scroll to position [49, 0]
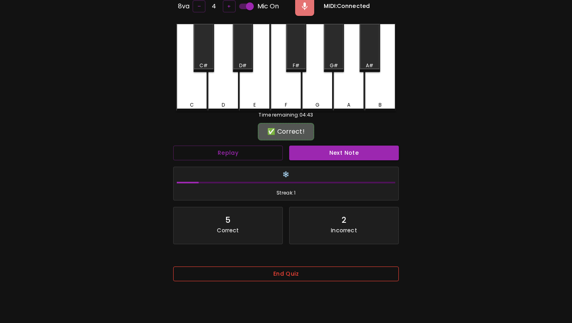
click at [294, 277] on button "End Quiz" at bounding box center [286, 273] width 226 height 15
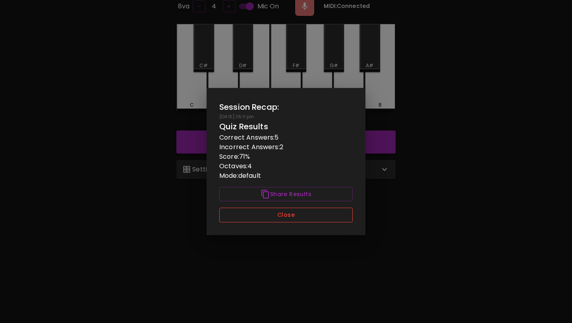
click at [279, 216] on button "Close" at bounding box center [285, 214] width 133 height 15
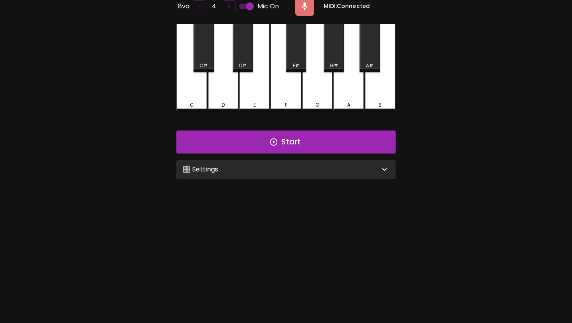
scroll to position [0, 0]
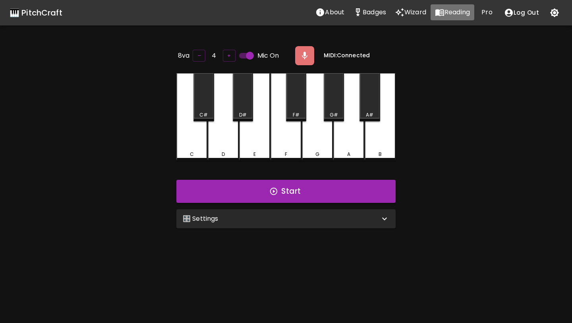
click at [447, 10] on p "Reading" at bounding box center [457, 13] width 25 height 10
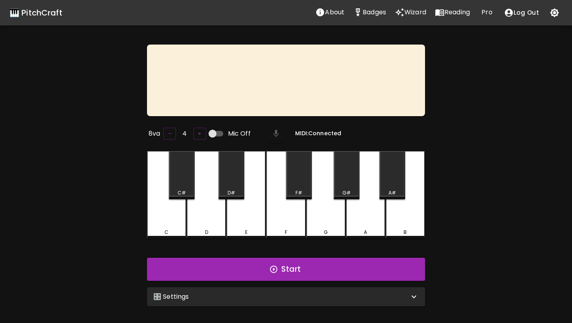
click at [296, 296] on div "🎛️ Settings" at bounding box center [281, 297] width 256 height 10
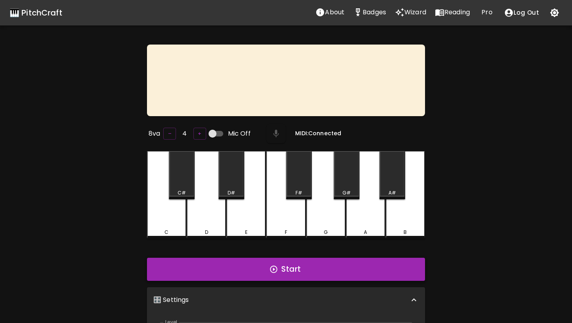
click at [274, 275] on button "Start" at bounding box center [286, 268] width 278 height 23
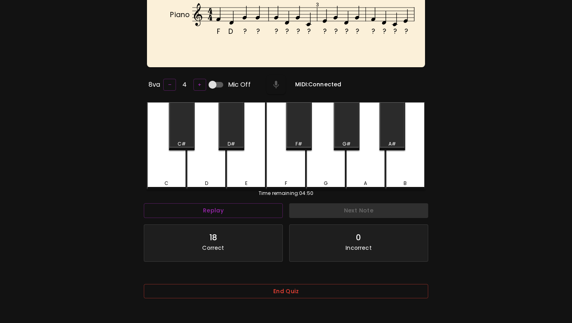
scroll to position [79, 0]
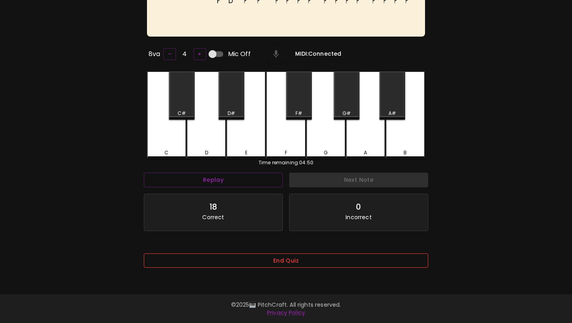
click at [284, 264] on button "End Quiz" at bounding box center [286, 260] width 284 height 15
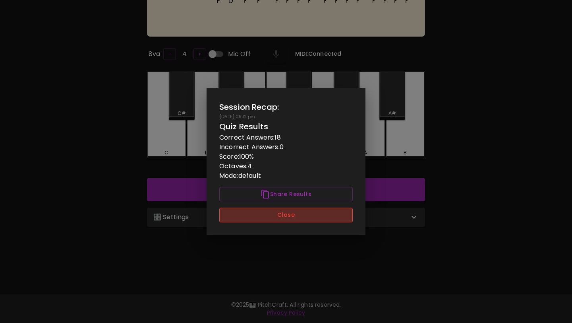
click at [299, 212] on button "Close" at bounding box center [285, 214] width 133 height 15
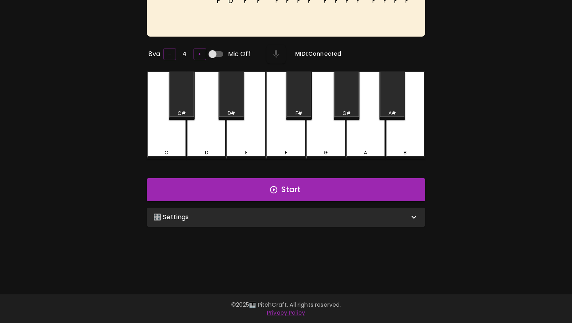
click at [297, 215] on div "🎛️ Settings" at bounding box center [281, 217] width 256 height 10
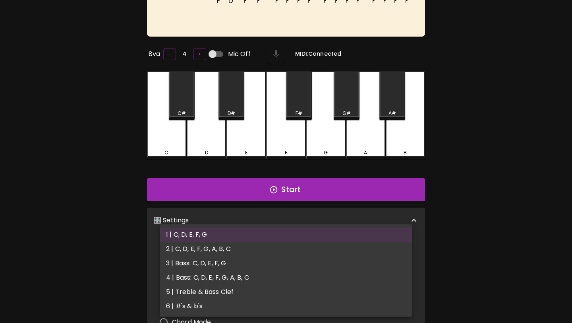
click at [257, 251] on body "🎹 PitchCraft About Badges Wizard Reading Pro Log Out F D ? ? ? ? ? ? ? ? ? ? ? …" at bounding box center [286, 199] width 572 height 557
click at [224, 302] on li "6 | #'s & b's" at bounding box center [286, 306] width 253 height 14
type input "11"
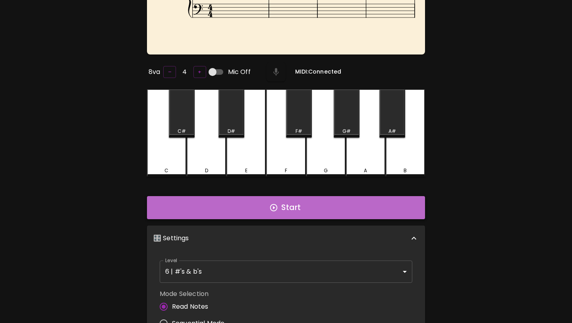
click at [256, 201] on button "Start" at bounding box center [286, 207] width 278 height 23
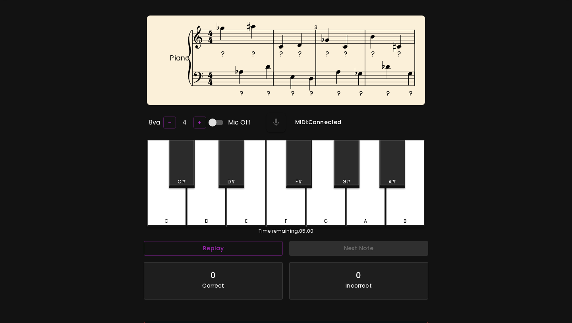
scroll to position [14, 0]
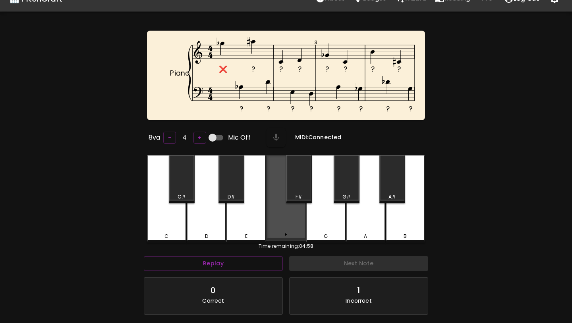
click at [285, 186] on div "F" at bounding box center [285, 198] width 39 height 86
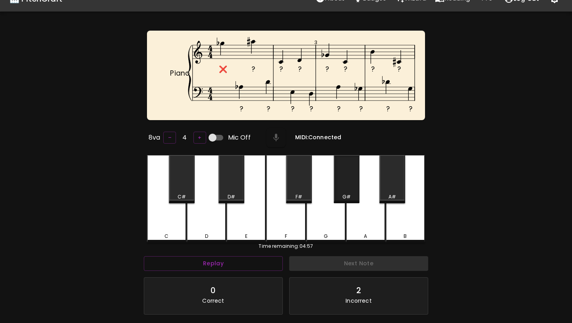
click at [347, 180] on div "G#" at bounding box center [347, 179] width 26 height 48
click at [394, 168] on div "A#" at bounding box center [392, 179] width 26 height 48
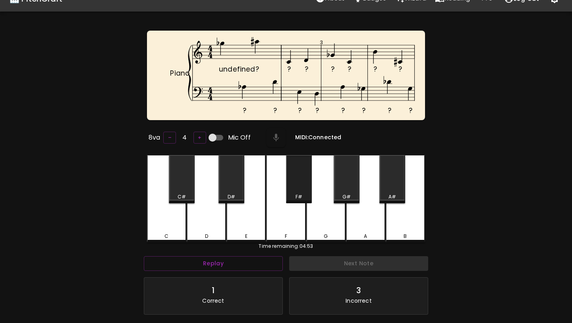
click at [305, 188] on div "F#" at bounding box center [299, 179] width 26 height 48
click at [346, 182] on div "G#" at bounding box center [347, 179] width 26 height 48
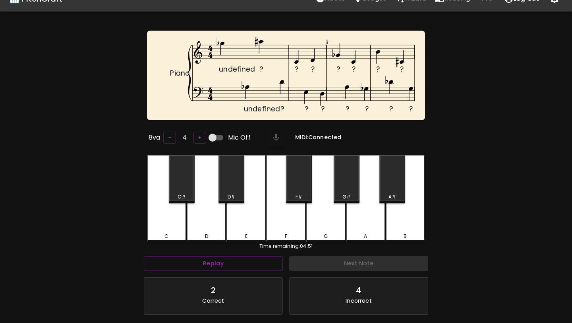
click at [185, 187] on div "C#" at bounding box center [182, 179] width 26 height 48
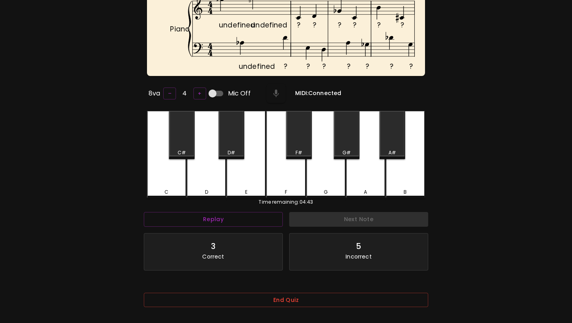
scroll to position [90, 0]
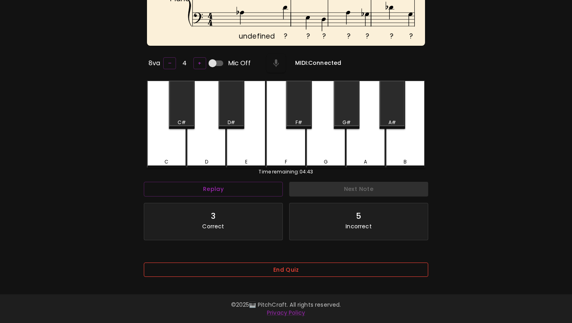
click at [209, 262] on button "End Quiz" at bounding box center [286, 269] width 284 height 15
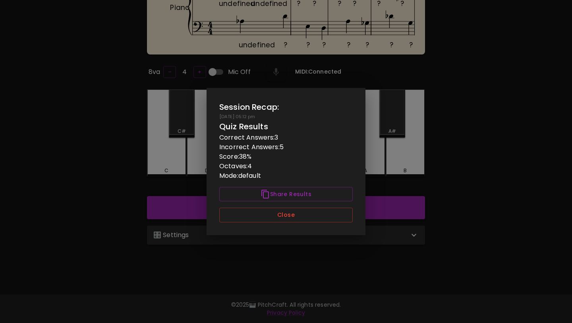
scroll to position [79, 0]
click at [271, 216] on button "Close" at bounding box center [285, 214] width 133 height 15
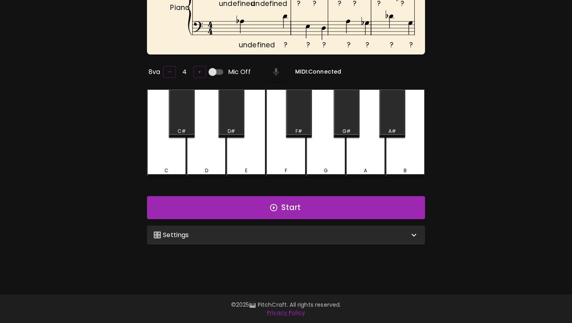
scroll to position [0, 0]
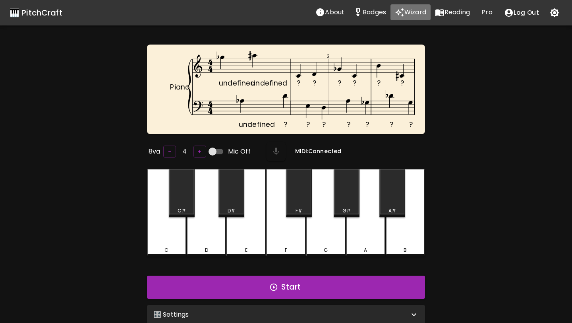
click at [418, 14] on p "Wizard" at bounding box center [415, 13] width 22 height 10
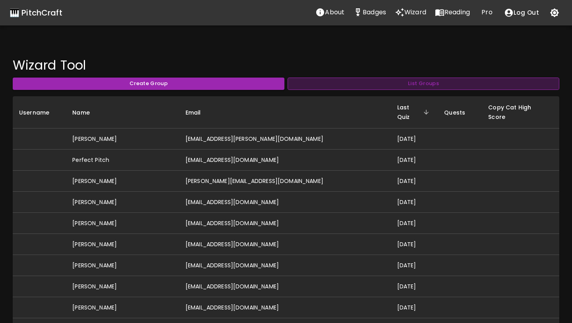
click at [366, 82] on button "List Groups" at bounding box center [424, 83] width 272 height 12
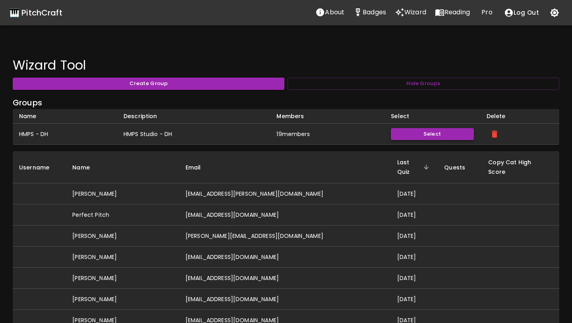
click at [402, 135] on button "Select" at bounding box center [432, 134] width 83 height 12
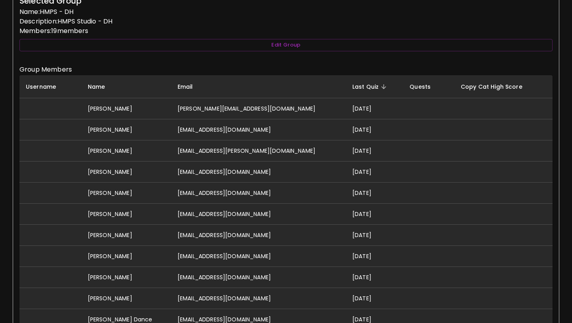
scroll to position [178, 0]
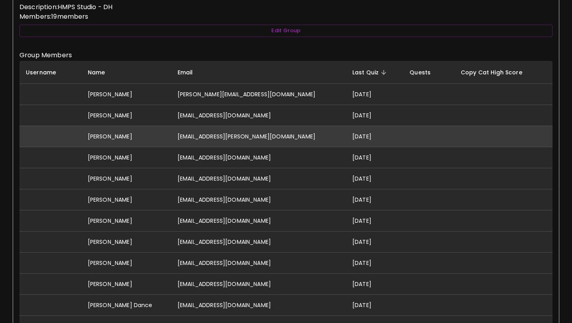
click at [247, 140] on td "[EMAIL_ADDRESS][PERSON_NAME][DOMAIN_NAME]" at bounding box center [258, 136] width 175 height 21
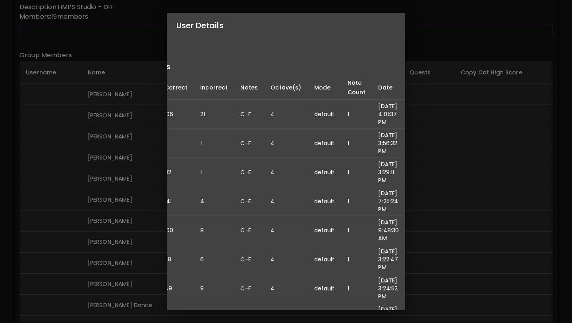
scroll to position [76, 0]
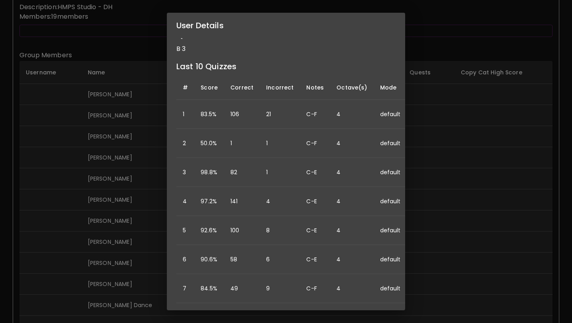
click at [116, 220] on div "User Details Name: [PERSON_NAME] Username: Email: [PERSON_NAME][EMAIL_ADDRESS][…" at bounding box center [286, 161] width 572 height 323
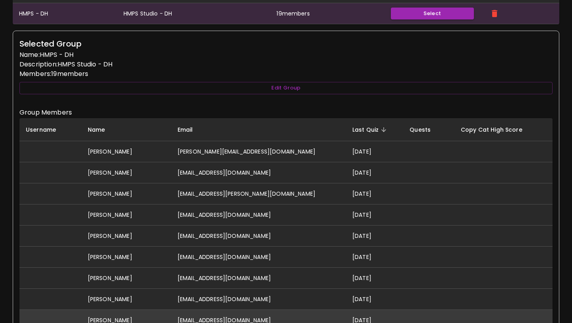
scroll to position [0, 0]
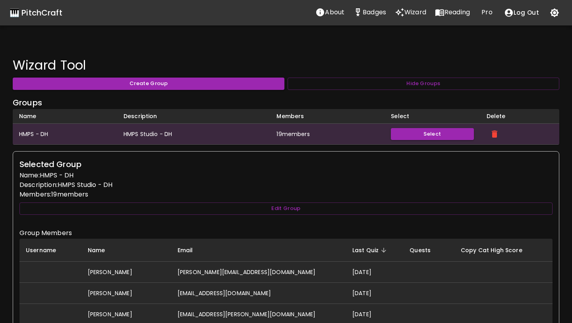
click at [372, 12] on p "Badges" at bounding box center [374, 13] width 23 height 10
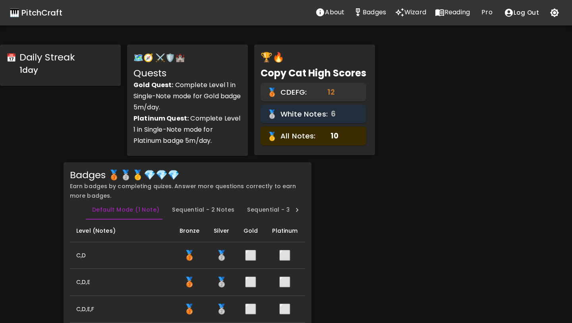
click at [437, 13] on icon "Reading" at bounding box center [439, 12] width 9 height 7
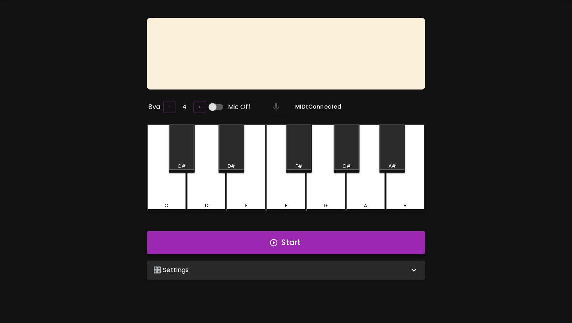
scroll to position [52, 0]
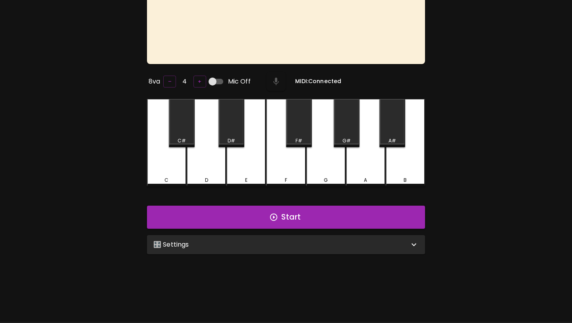
click at [263, 243] on div "🎛️ Settings" at bounding box center [281, 245] width 256 height 10
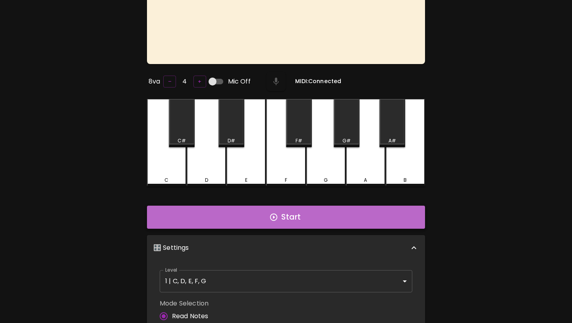
click at [268, 222] on button "Start" at bounding box center [286, 216] width 278 height 23
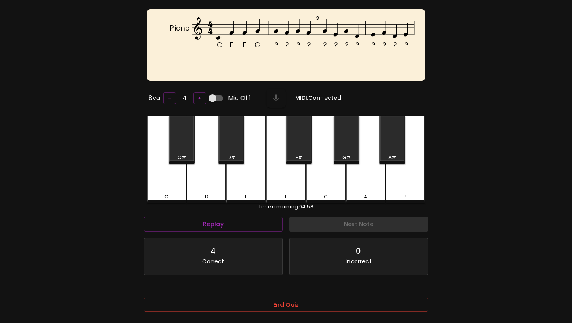
scroll to position [79, 0]
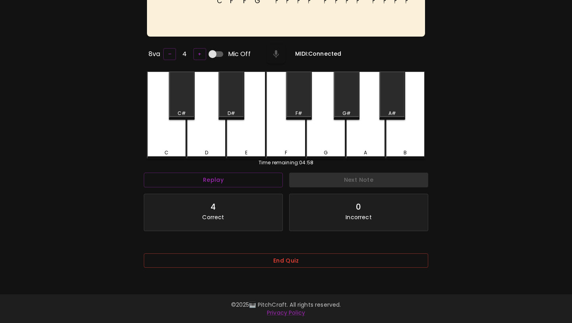
click at [287, 257] on button "End Quiz" at bounding box center [286, 260] width 284 height 15
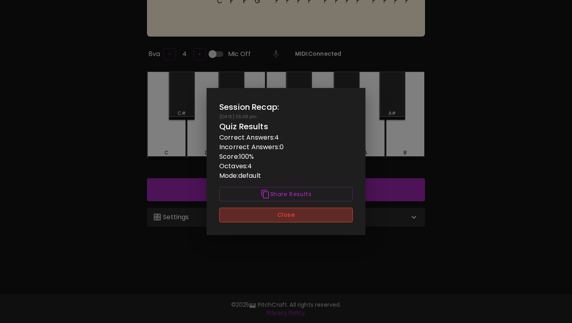
click at [303, 207] on button "Close" at bounding box center [285, 214] width 133 height 15
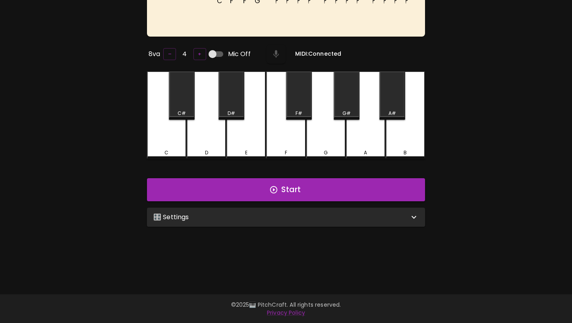
click at [303, 209] on div "🎛️ Settings" at bounding box center [286, 216] width 278 height 19
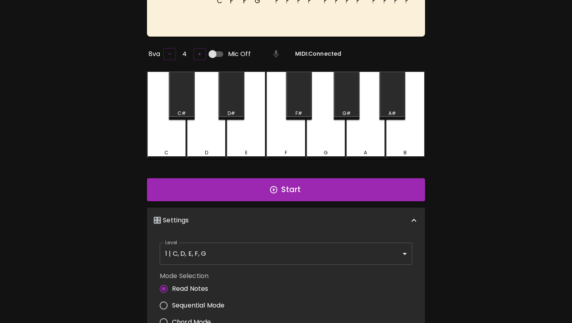
click at [290, 239] on div "Level 1 | C, D, E, F, G 1 Level" at bounding box center [286, 253] width 259 height 29
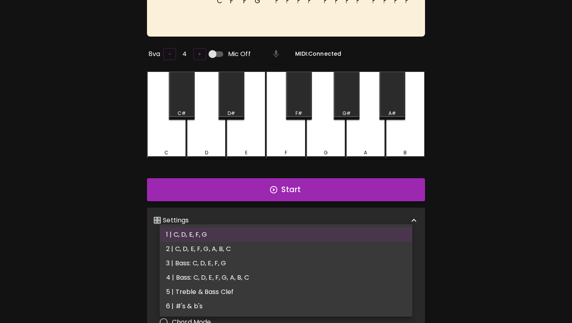
click at [286, 252] on body "🎹 PitchCraft About Badges Wizard Reading Pro Log Out C F F G ? ? ? ? ? ? ? ? ? …" at bounding box center [286, 199] width 572 height 557
click at [290, 252] on li "2 | C, D, E, F, G, A, B, C" at bounding box center [286, 249] width 253 height 14
type input "3"
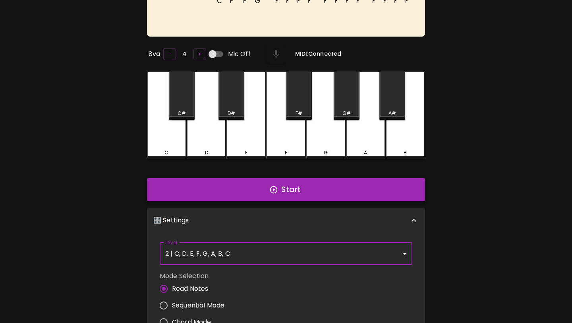
click at [307, 185] on button "Start" at bounding box center [286, 189] width 278 height 23
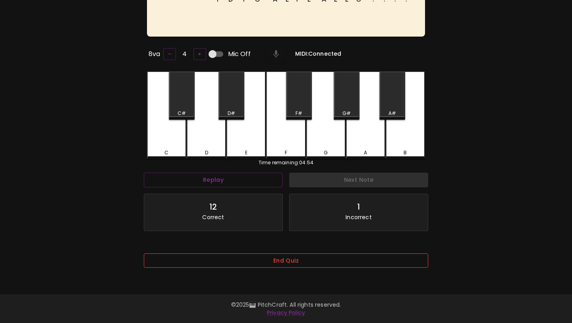
click at [292, 264] on button "End Quiz" at bounding box center [286, 260] width 284 height 15
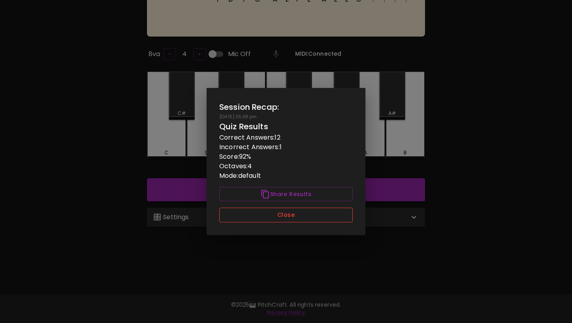
click at [305, 215] on button "Close" at bounding box center [285, 214] width 133 height 15
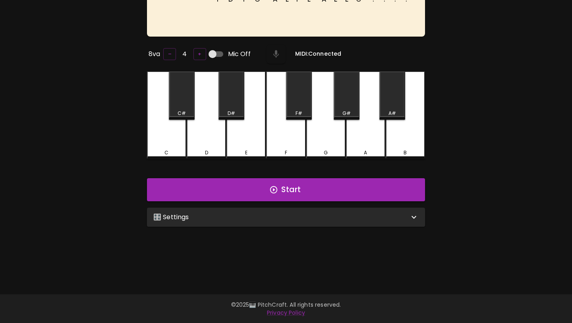
click at [305, 216] on div "🎛️ Settings" at bounding box center [281, 217] width 256 height 10
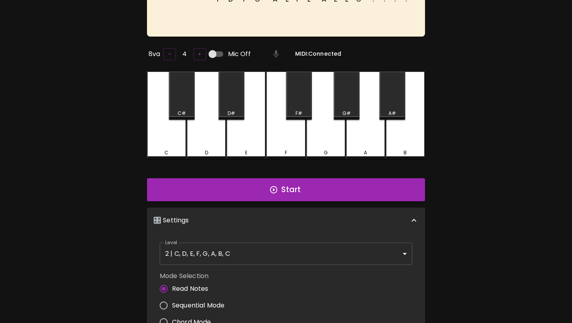
click at [290, 253] on body "🎹 PitchCraft About Badges Wizard Reading Pro Log Out F D F G A E F E A E E C ? …" at bounding box center [286, 199] width 572 height 557
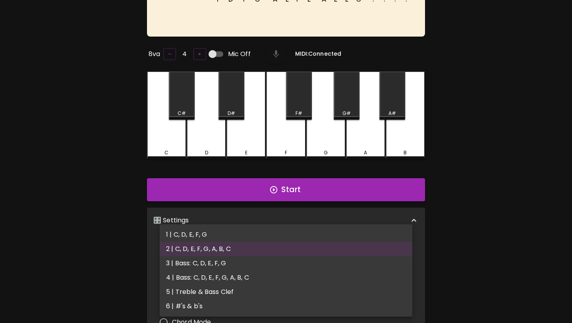
click at [289, 263] on li "3 | Bass: C, D, E, F, G" at bounding box center [286, 263] width 253 height 14
type input "5"
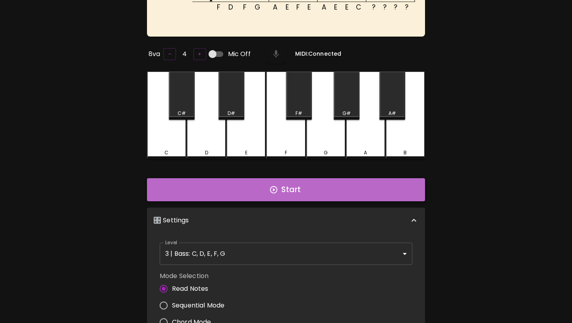
click at [315, 179] on button "Start" at bounding box center [286, 189] width 278 height 23
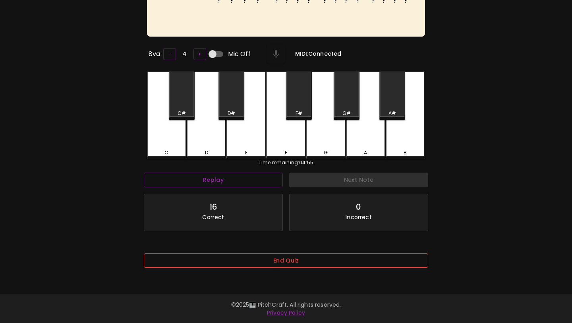
click at [304, 259] on button "End Quiz" at bounding box center [286, 260] width 284 height 15
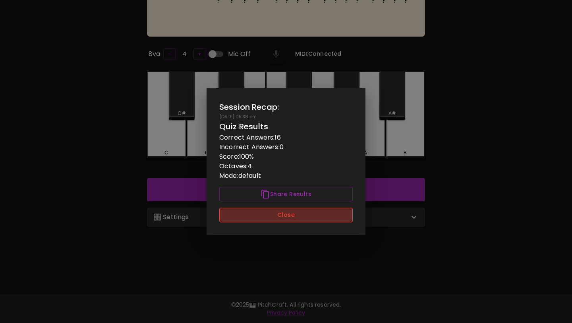
click at [315, 208] on button "Close" at bounding box center [285, 214] width 133 height 15
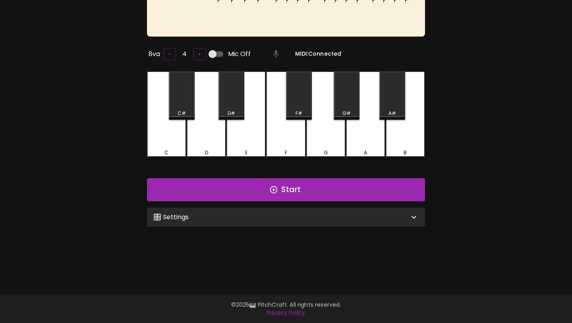
click at [314, 217] on div "🎛️ Settings" at bounding box center [281, 217] width 256 height 10
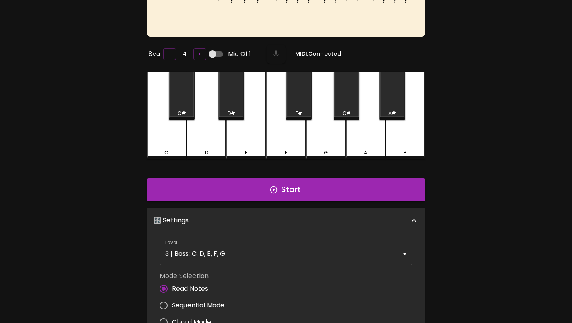
scroll to position [3, 0]
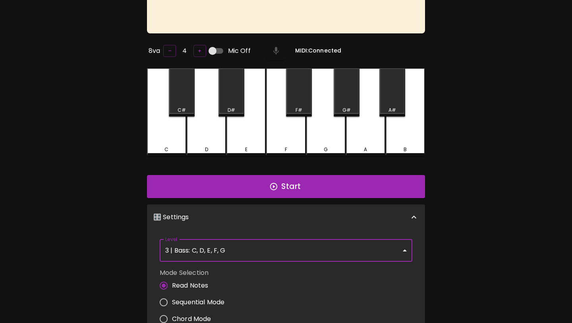
click at [309, 251] on body "🎹 PitchCraft About Badges Wizard Reading Pro Log Out ? ? ? ? ? ? ? ? ? ? ? ? ? …" at bounding box center [286, 199] width 572 height 557
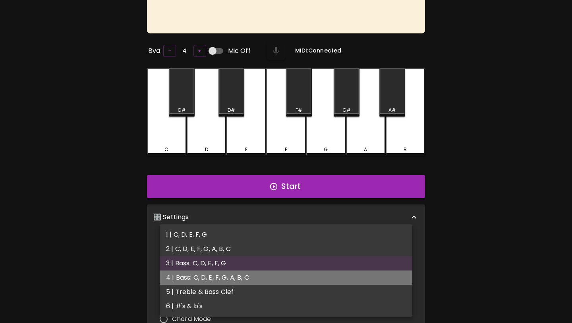
click at [301, 274] on li "4 | Bass: C, D, E, F, G, A, B, C" at bounding box center [286, 277] width 253 height 14
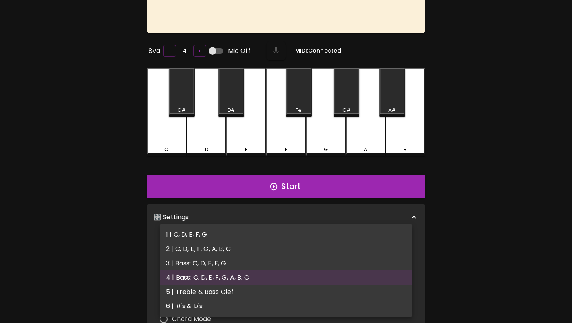
click at [311, 246] on body "🎹 PitchCraft About Badges Wizard Reading Pro Log Out ? ? ? ? ? ? ? ? ? ? ? ? ? …" at bounding box center [286, 199] width 572 height 557
click at [301, 288] on li "5 | Treble & Bass Clef" at bounding box center [286, 291] width 253 height 14
type input "9"
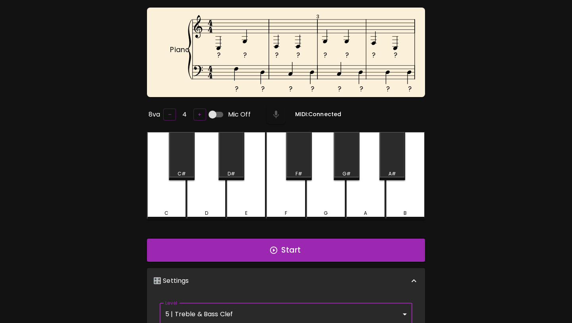
scroll to position [26, 0]
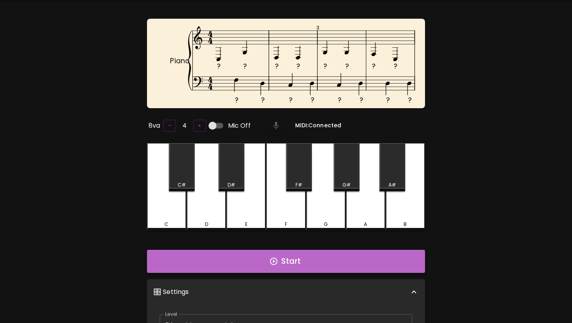
click at [310, 266] on button "Start" at bounding box center [286, 261] width 278 height 23
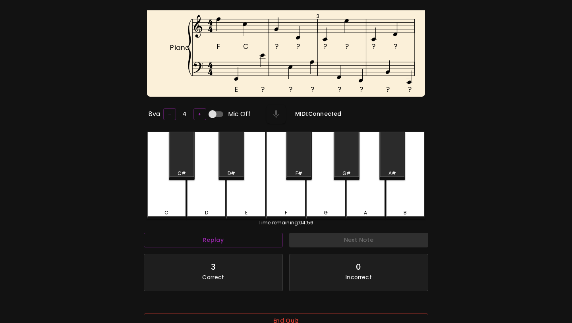
scroll to position [44, 0]
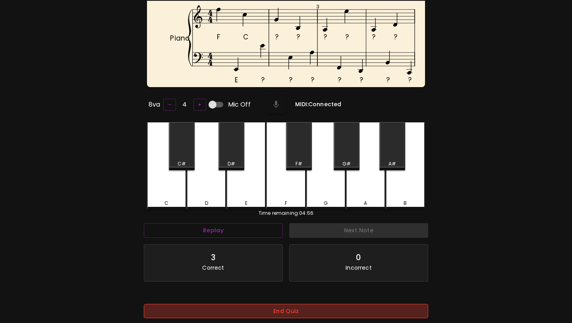
click at [309, 308] on button "End Quiz" at bounding box center [286, 311] width 284 height 15
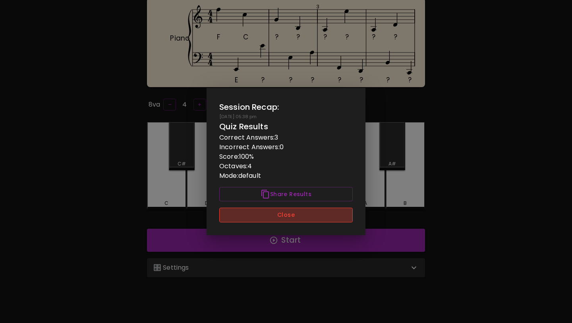
click at [330, 214] on button "Close" at bounding box center [285, 214] width 133 height 15
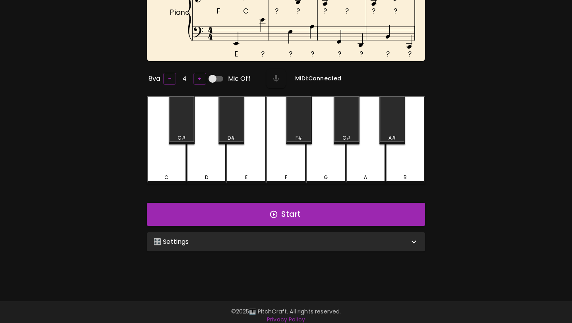
scroll to position [79, 0]
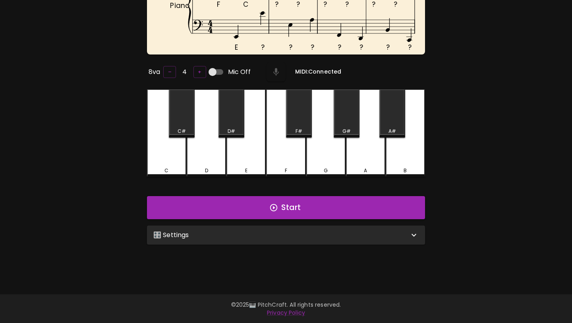
click at [330, 233] on div "🎛️ Settings" at bounding box center [281, 235] width 256 height 10
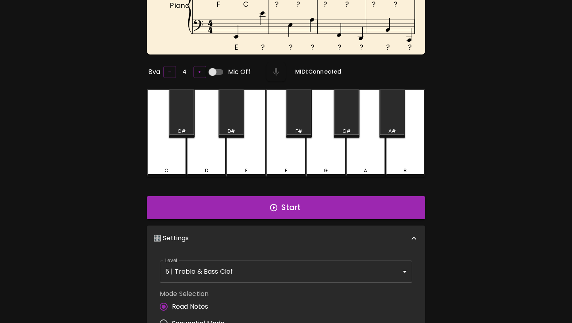
click at [317, 273] on body "🎹 PitchCraft About Badges Wizard Reading Pro Log Out F C ? ? ? ? ? ? E ? ? ? ? …" at bounding box center [286, 208] width 572 height 575
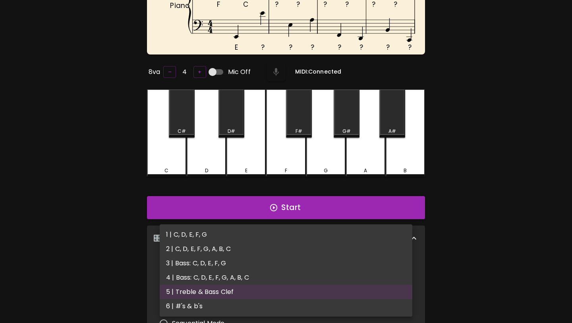
click at [315, 304] on li "6 | #'s & b's" at bounding box center [286, 306] width 253 height 14
type input "11"
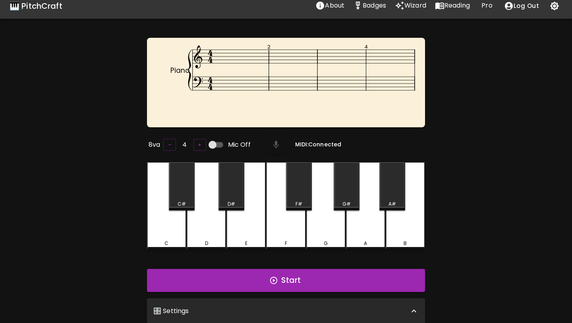
scroll to position [0, 0]
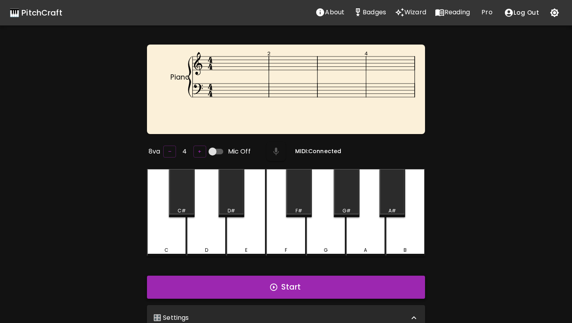
click at [319, 288] on button "Start" at bounding box center [286, 286] width 278 height 23
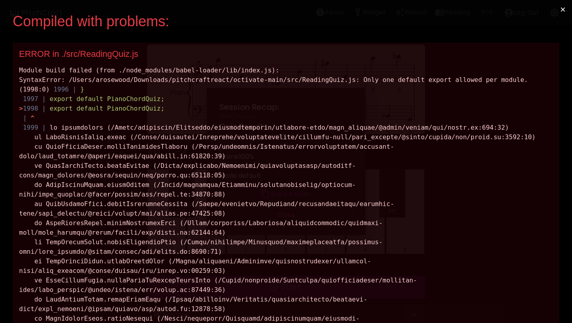
click at [561, 12] on button "×" at bounding box center [563, 9] width 18 height 19
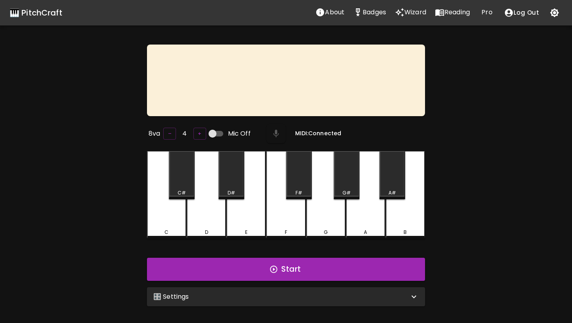
click at [341, 296] on div "🎛️ Settings" at bounding box center [281, 297] width 256 height 10
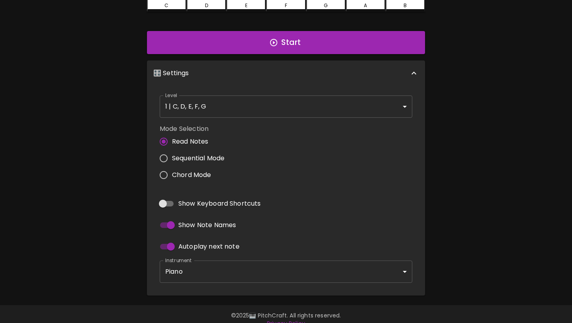
scroll to position [232, 0]
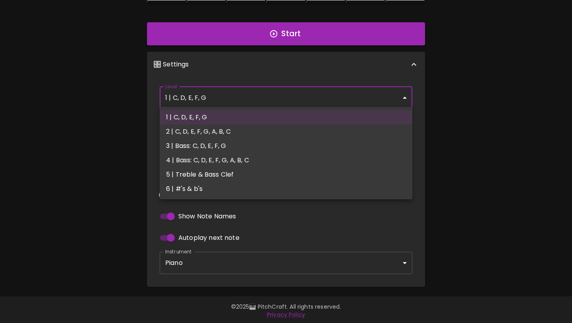
click at [361, 101] on body "🎹 PitchCraft About Badges Wizard Reading Pro Log Out 8va – 4 + Mic Off MIDI: Co…" at bounding box center [286, 46] width 572 height 557
click at [342, 184] on li "6 | #'s & b's" at bounding box center [286, 189] width 253 height 14
type input "11"
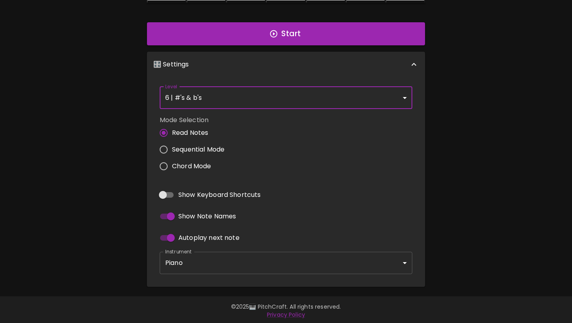
scroll to position [0, 0]
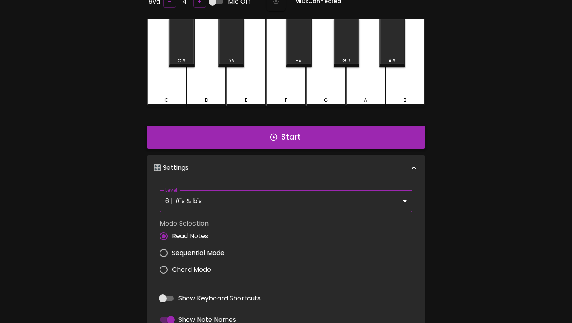
click at [359, 135] on button "Start" at bounding box center [286, 137] width 278 height 23
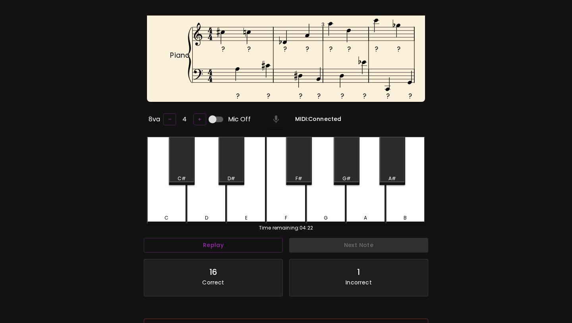
scroll to position [90, 0]
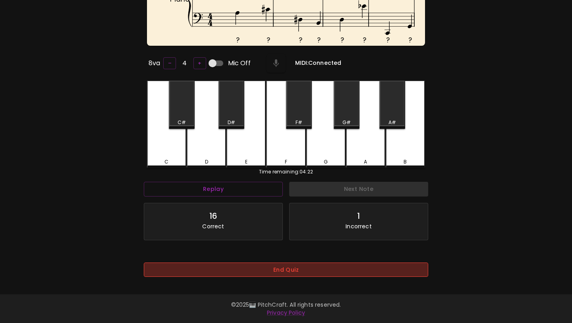
click at [314, 272] on button "End Quiz" at bounding box center [286, 269] width 284 height 15
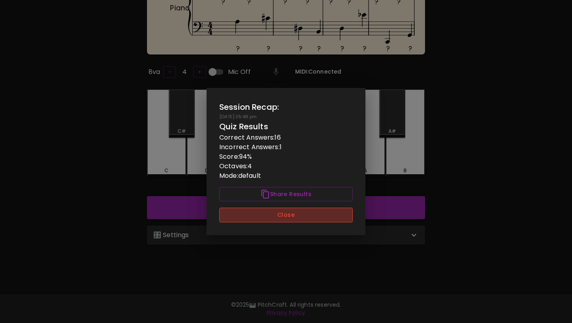
click at [312, 213] on button "Close" at bounding box center [285, 214] width 133 height 15
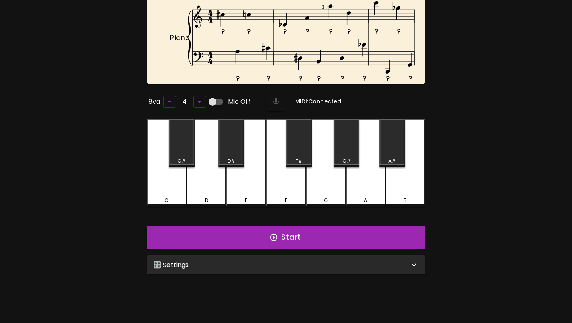
scroll to position [0, 0]
